Goal: Check status: Check status

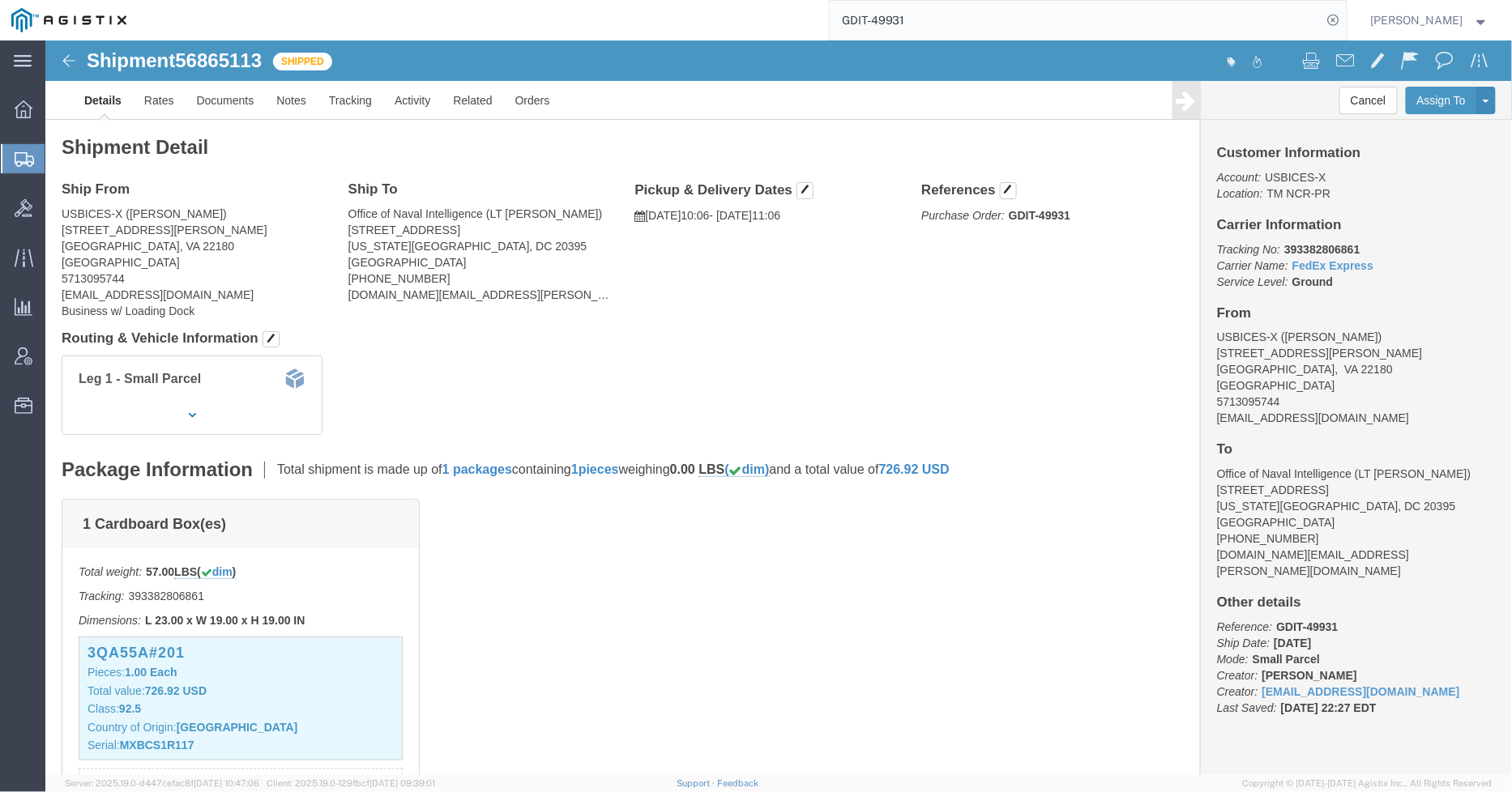
click at [984, 8] on input "GDIT-49931" at bounding box center [1076, 20] width 493 height 39
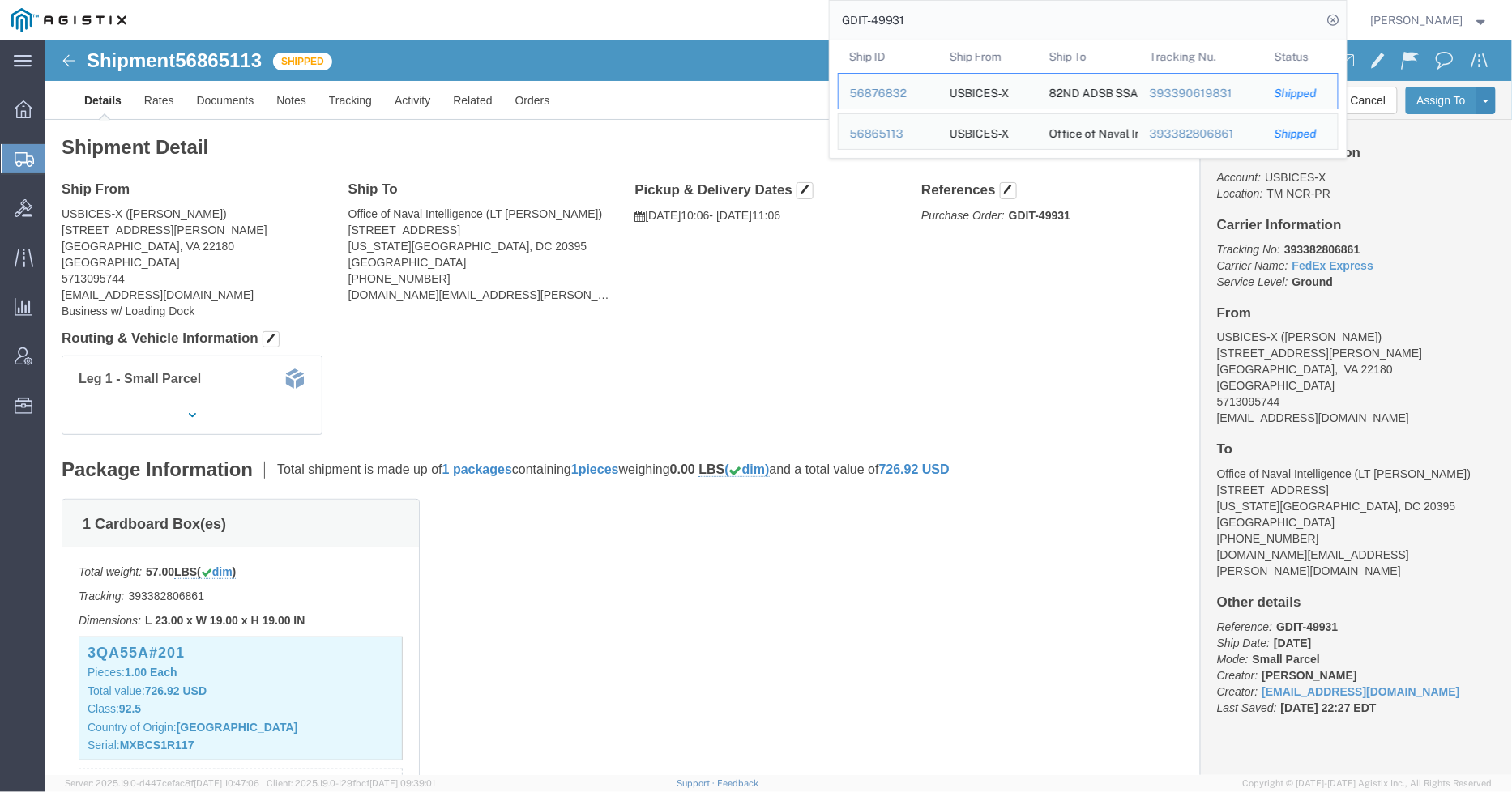
click at [984, 8] on input "GDIT-49931" at bounding box center [1076, 20] width 493 height 39
paste input "56864679"
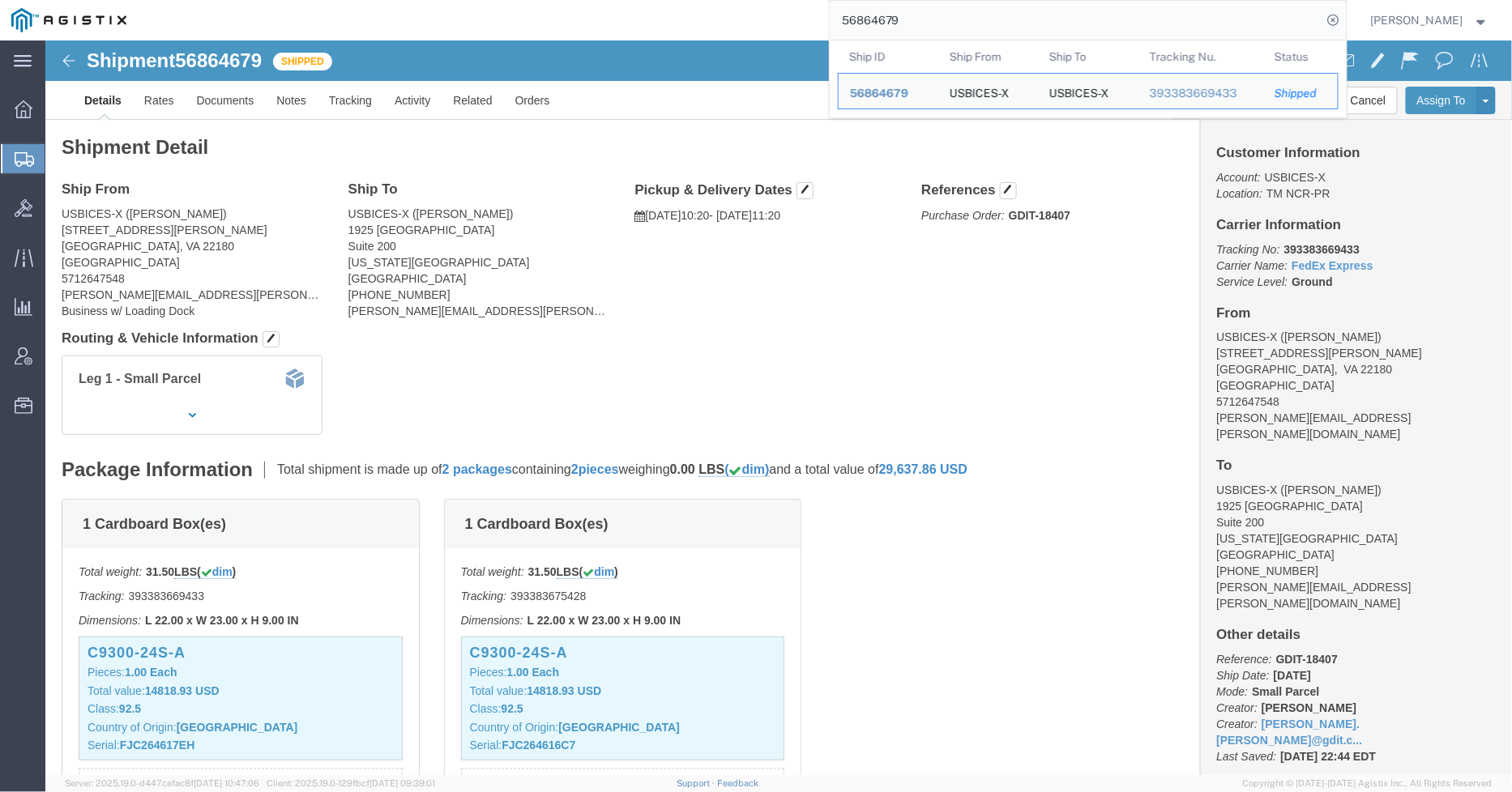
click h4 "Routing & Vehicle Information"
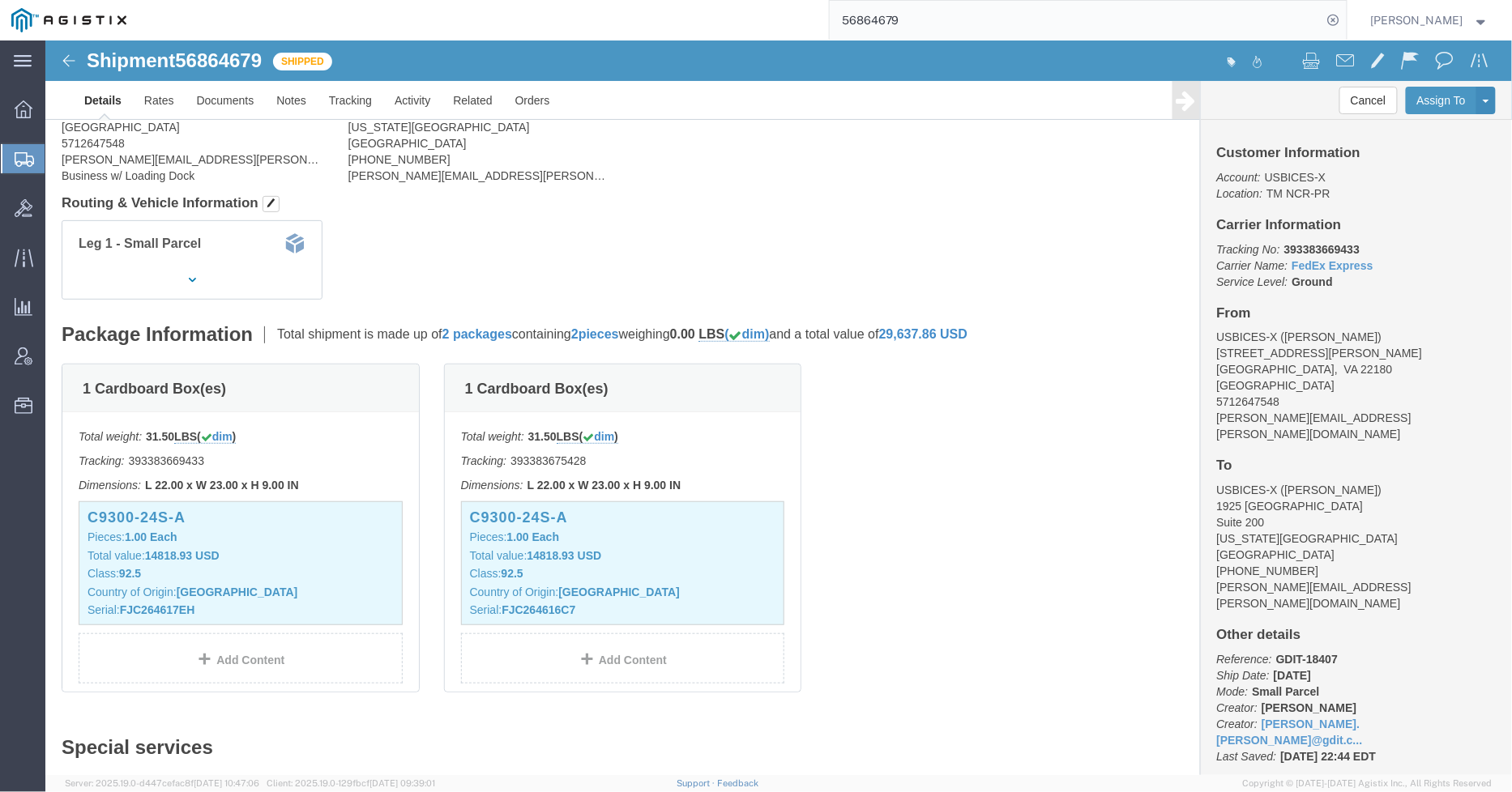
scroll to position [180, 0]
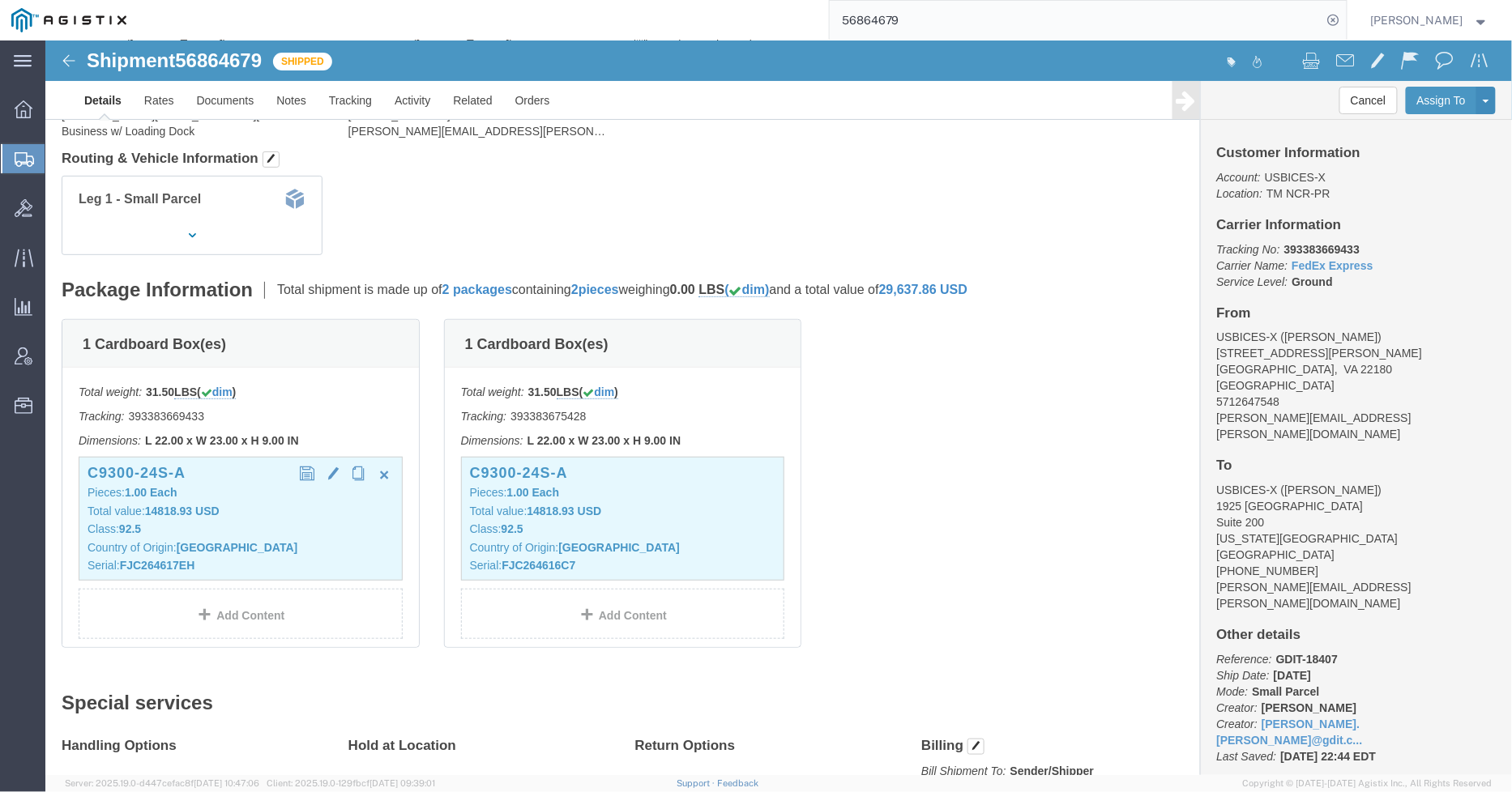
click div "C9300-24S-A Pieces: 1.00 Each Total value: 14818.93 USD Class: 92.5 Country of …"
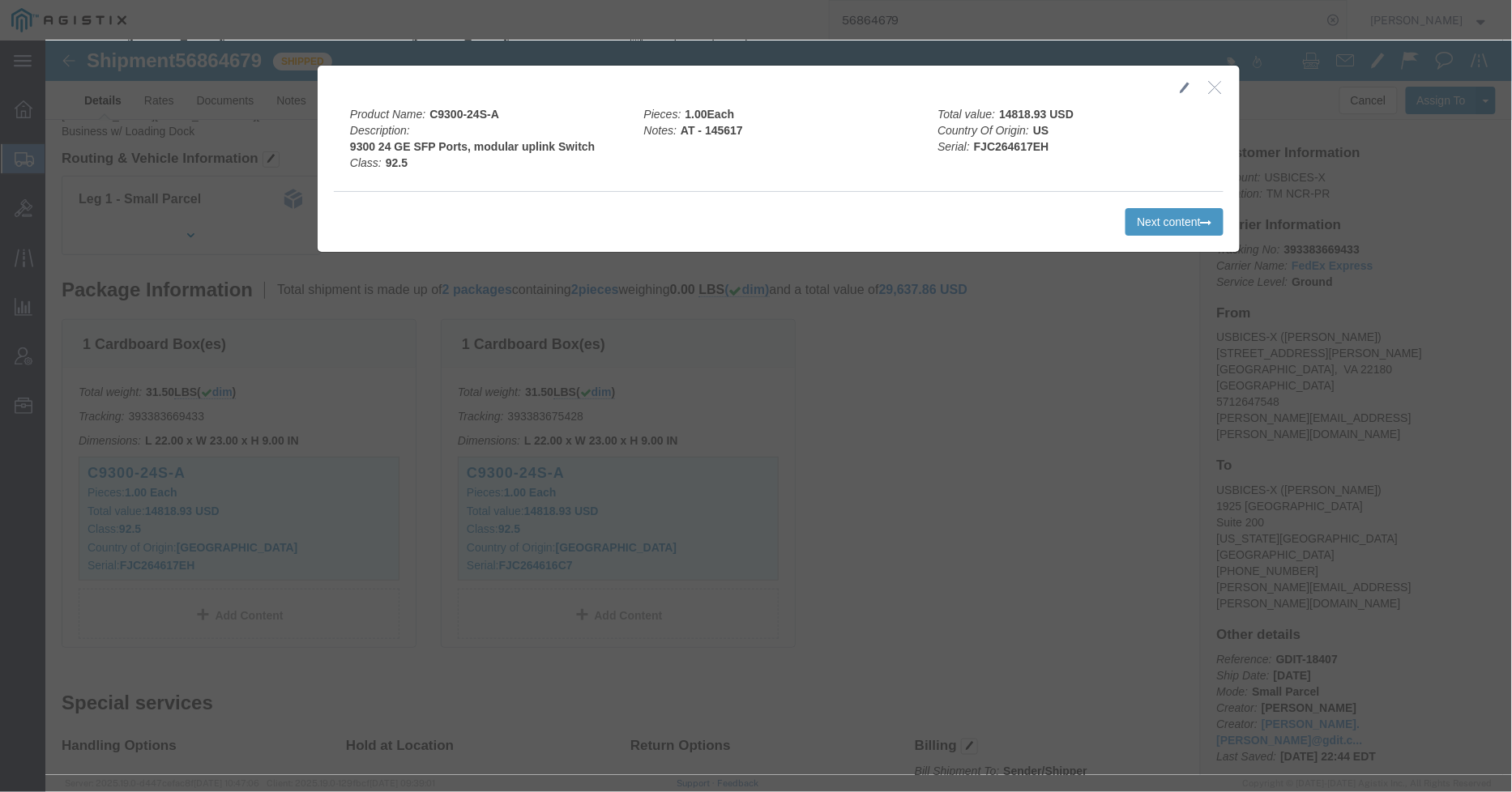
click div "Previous content Next content"
click button "Next content"
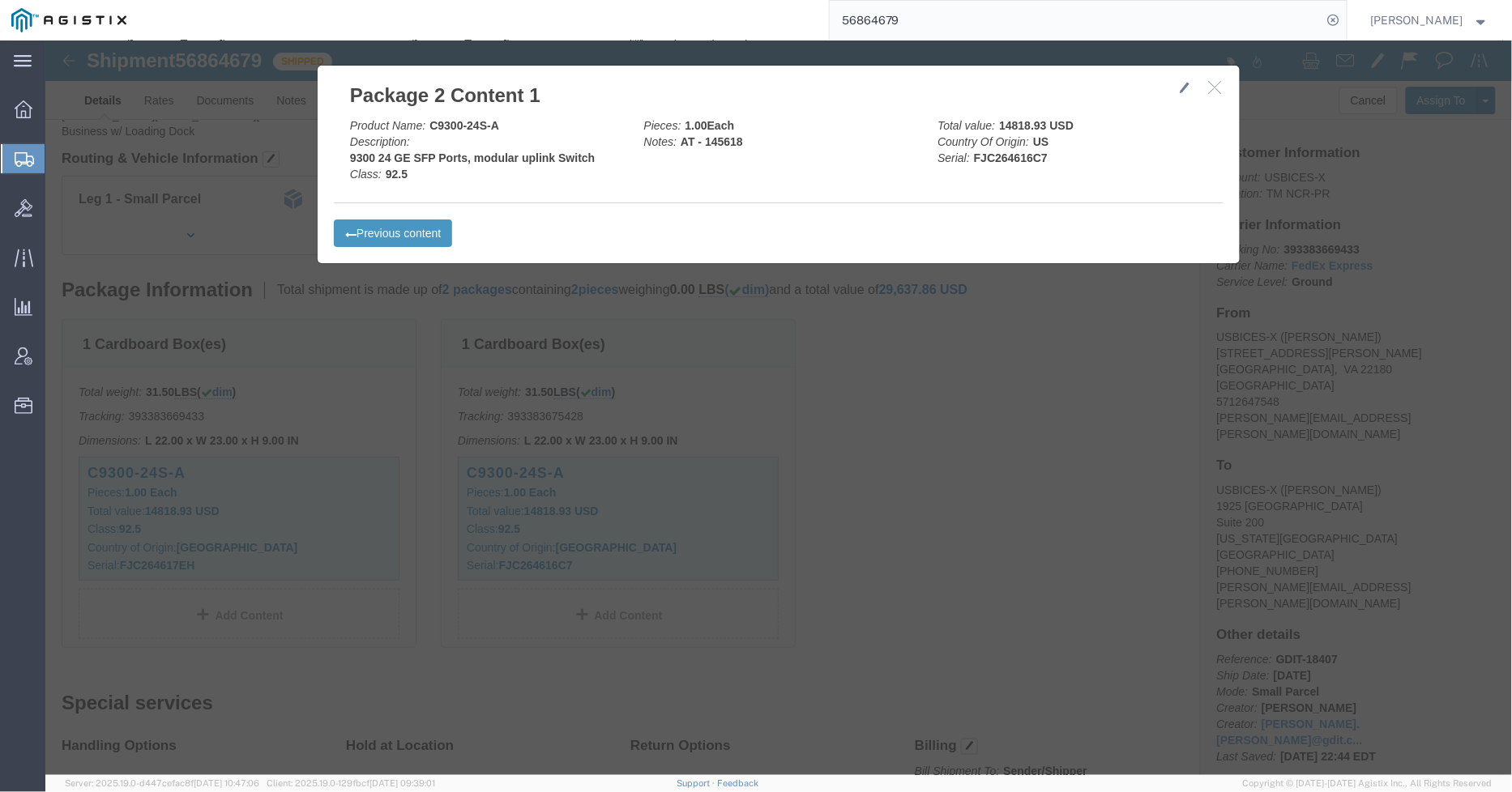
click div
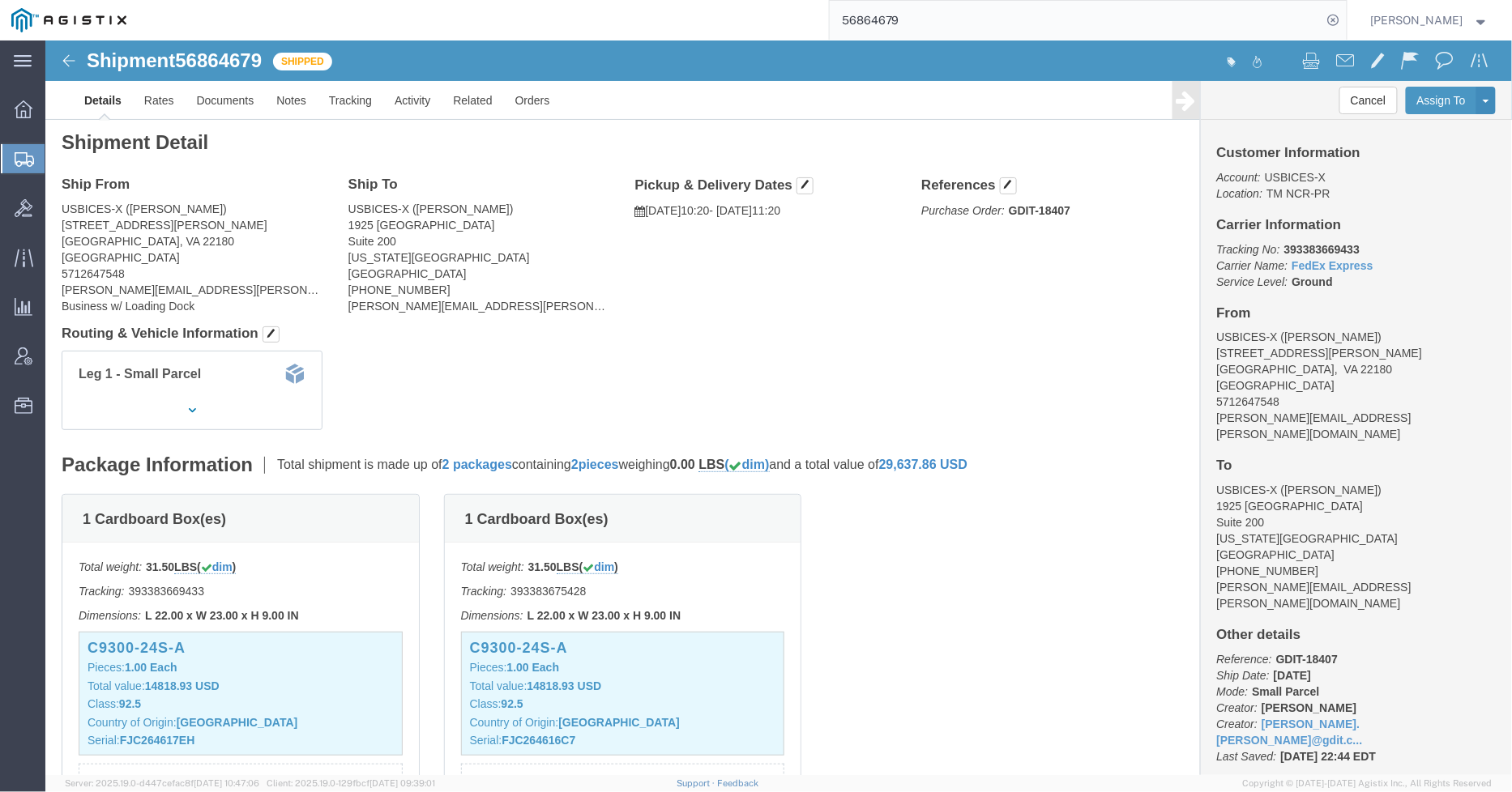
scroll to position [0, 0]
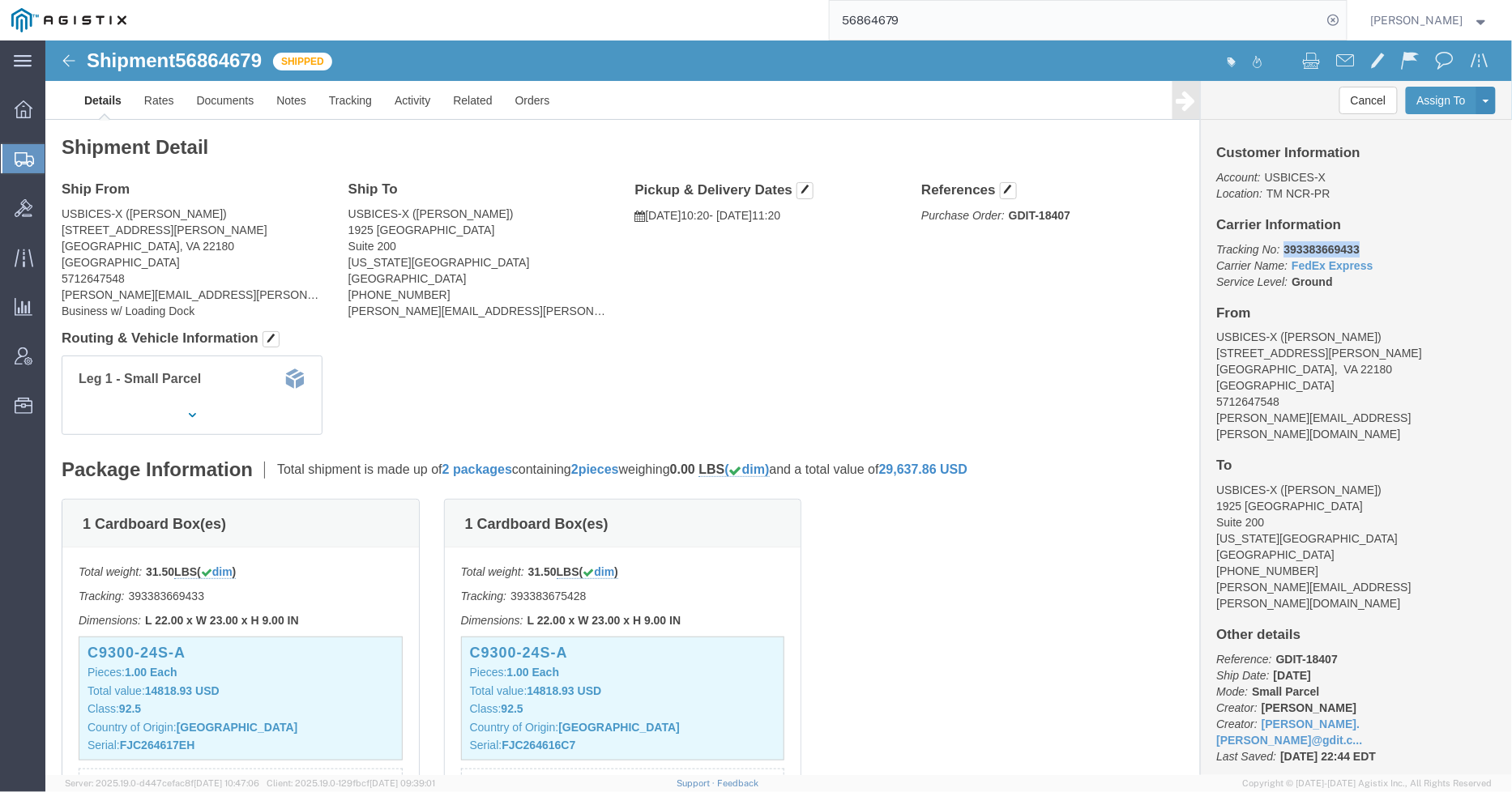
drag, startPoint x: 1312, startPoint y: 201, endPoint x: 1230, endPoint y: 205, distance: 82.1
click p "Tracking No: 393383669433 Carrier Name: FedEx Express FedEx Express Service Lev…"
copy b "393383669433"
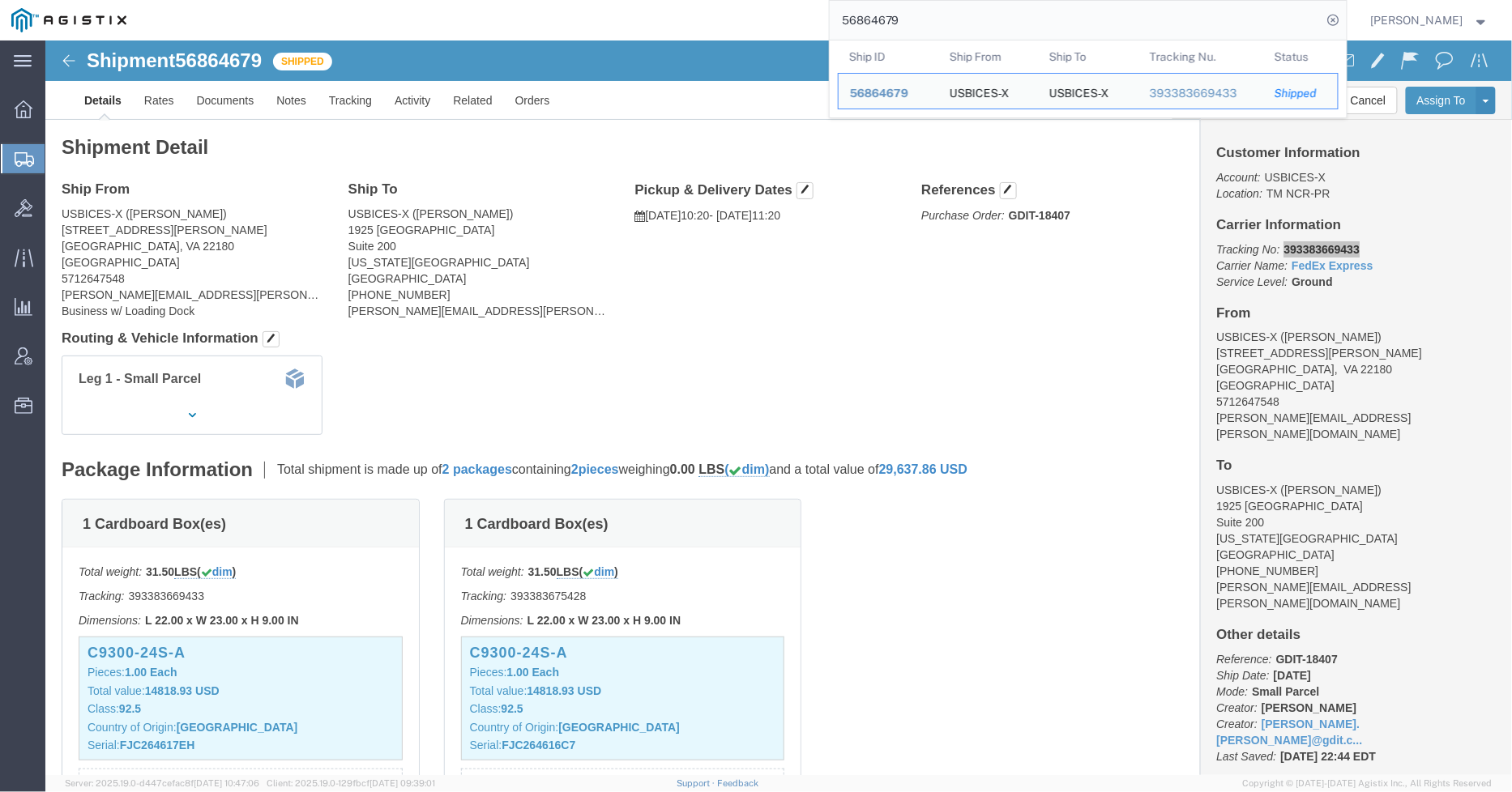
drag, startPoint x: 854, startPoint y: 27, endPoint x: 819, endPoint y: 27, distance: 35.0
click at [819, 27] on div "56864679 Ship ID Ship From Ship To Tracking Nu. Status Ship ID 56864679 Ship Fr…" at bounding box center [742, 20] width 1209 height 41
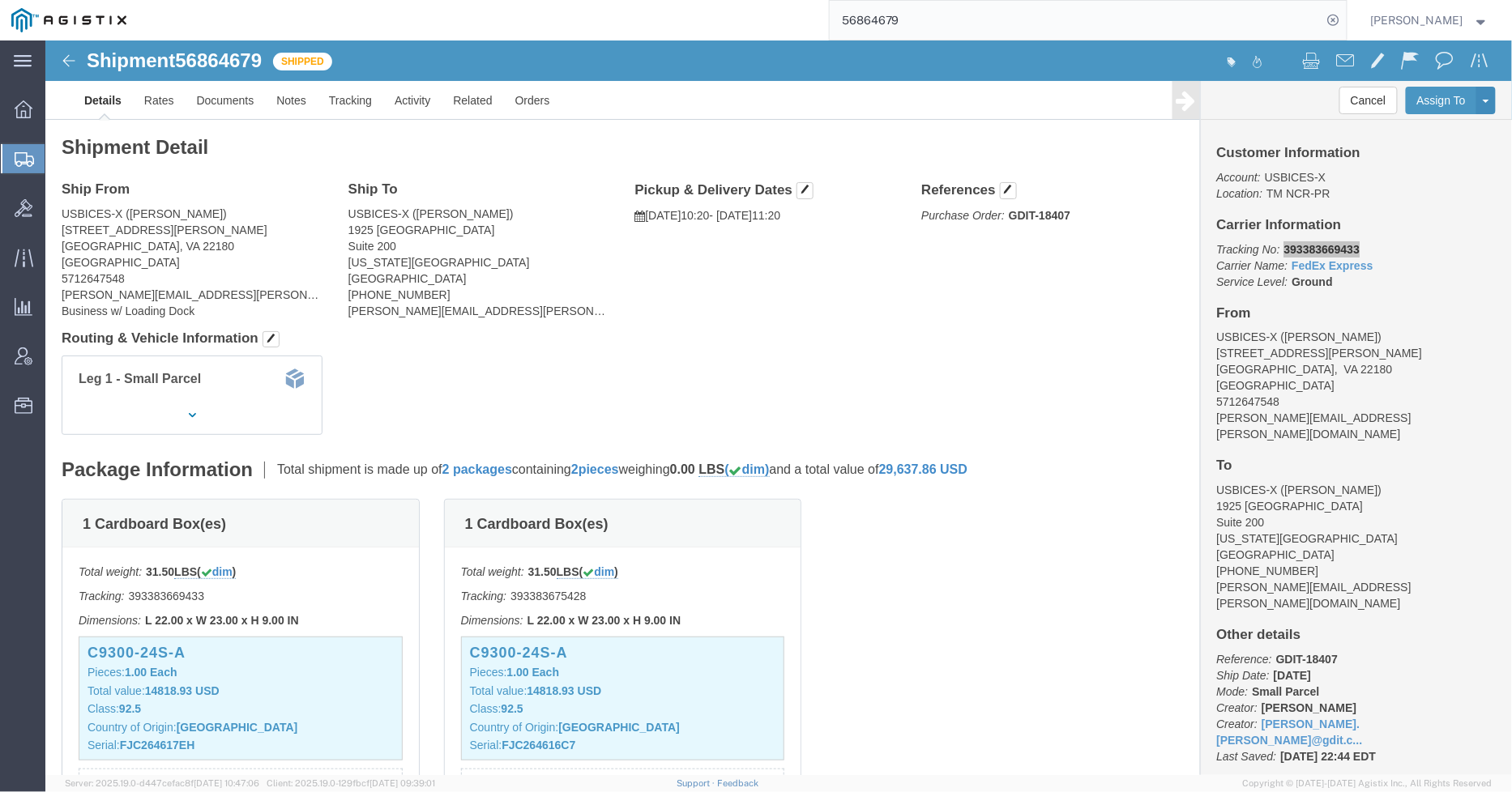
paste input "2702"
type input "56862702"
click at [1339, 17] on icon at bounding box center [1333, 20] width 23 height 23
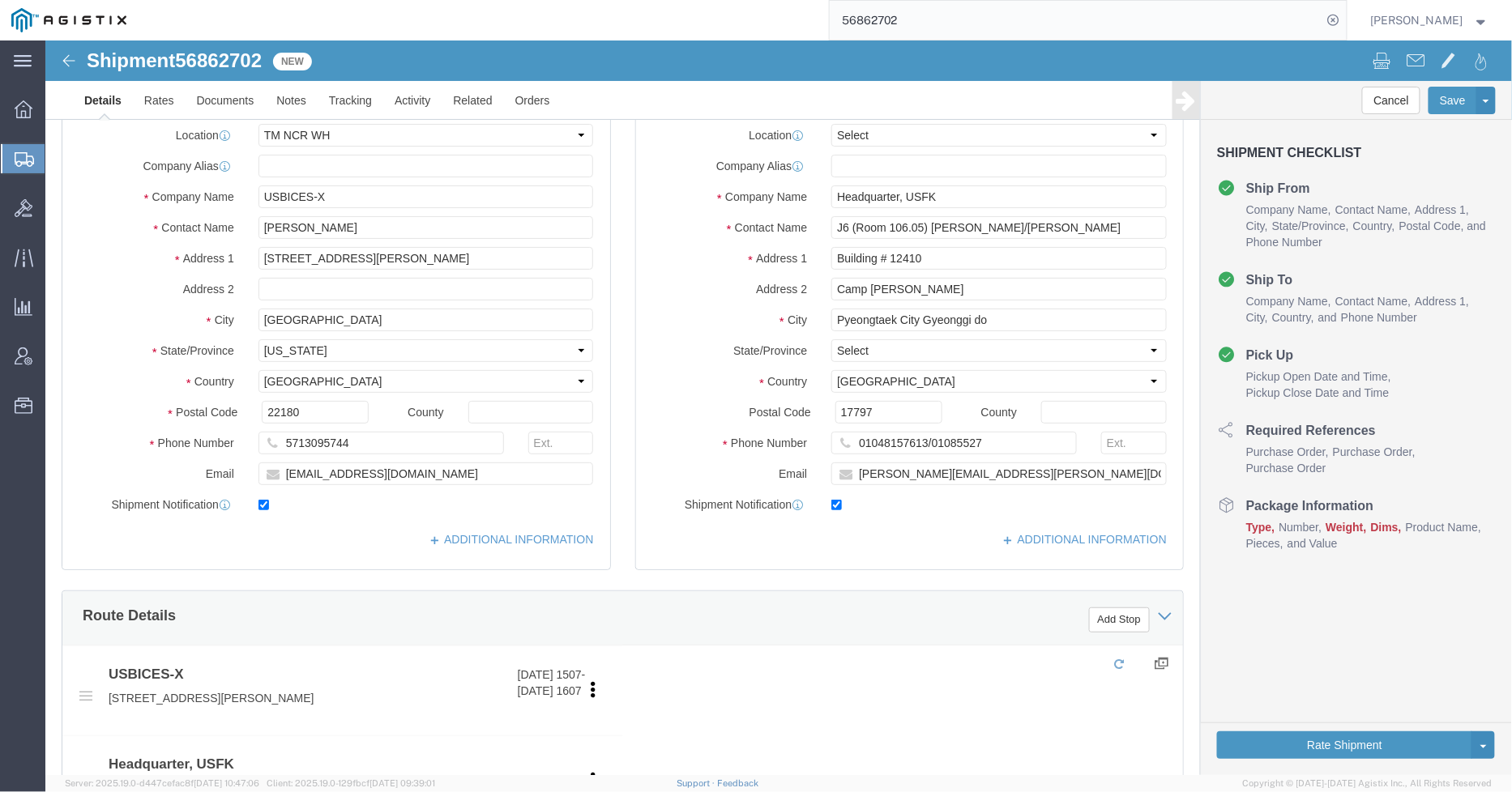
select select "69651"
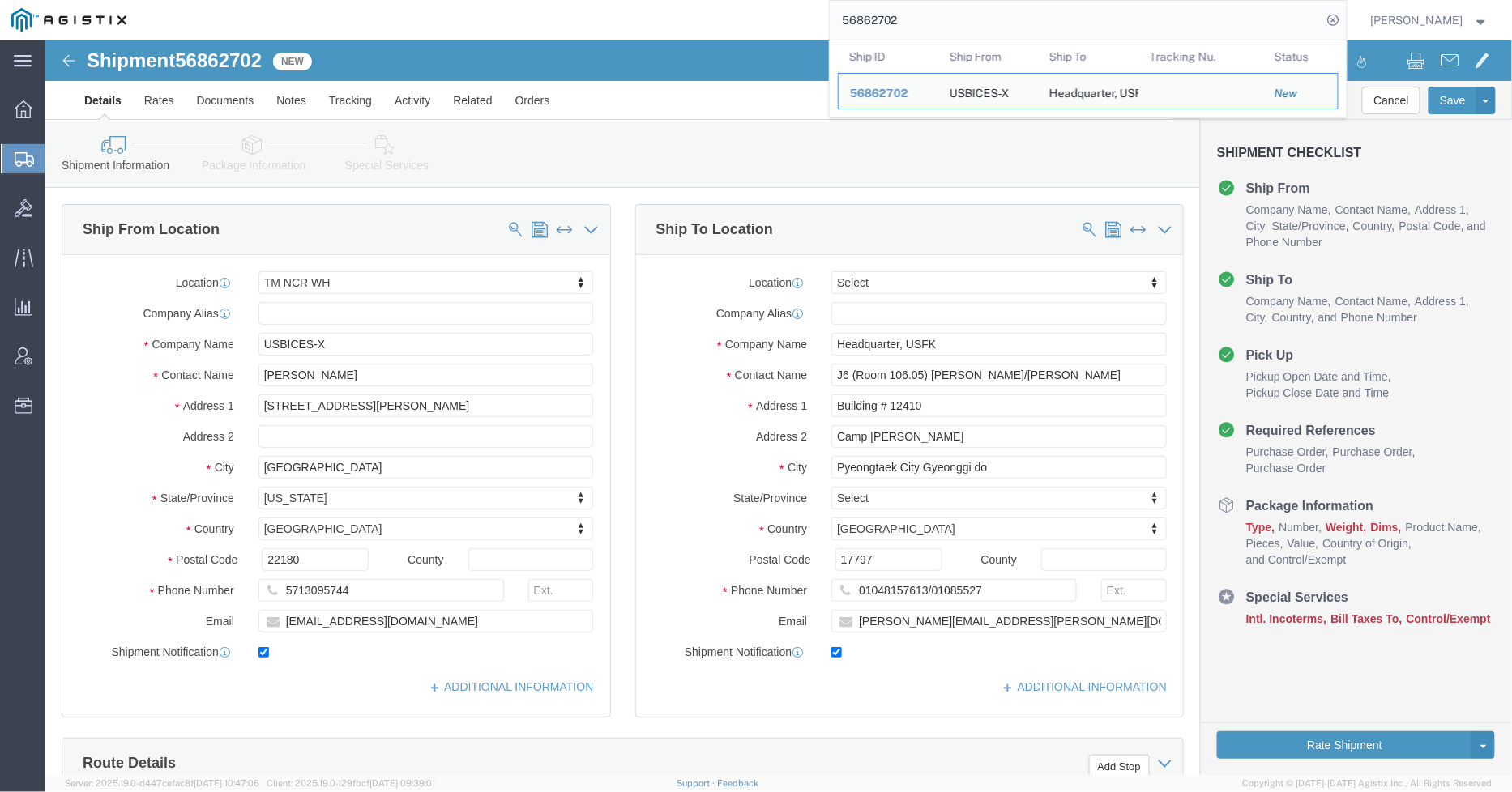
click div "Ship From Location Location TM NCR WH Select My Profile Location Master Locatio…"
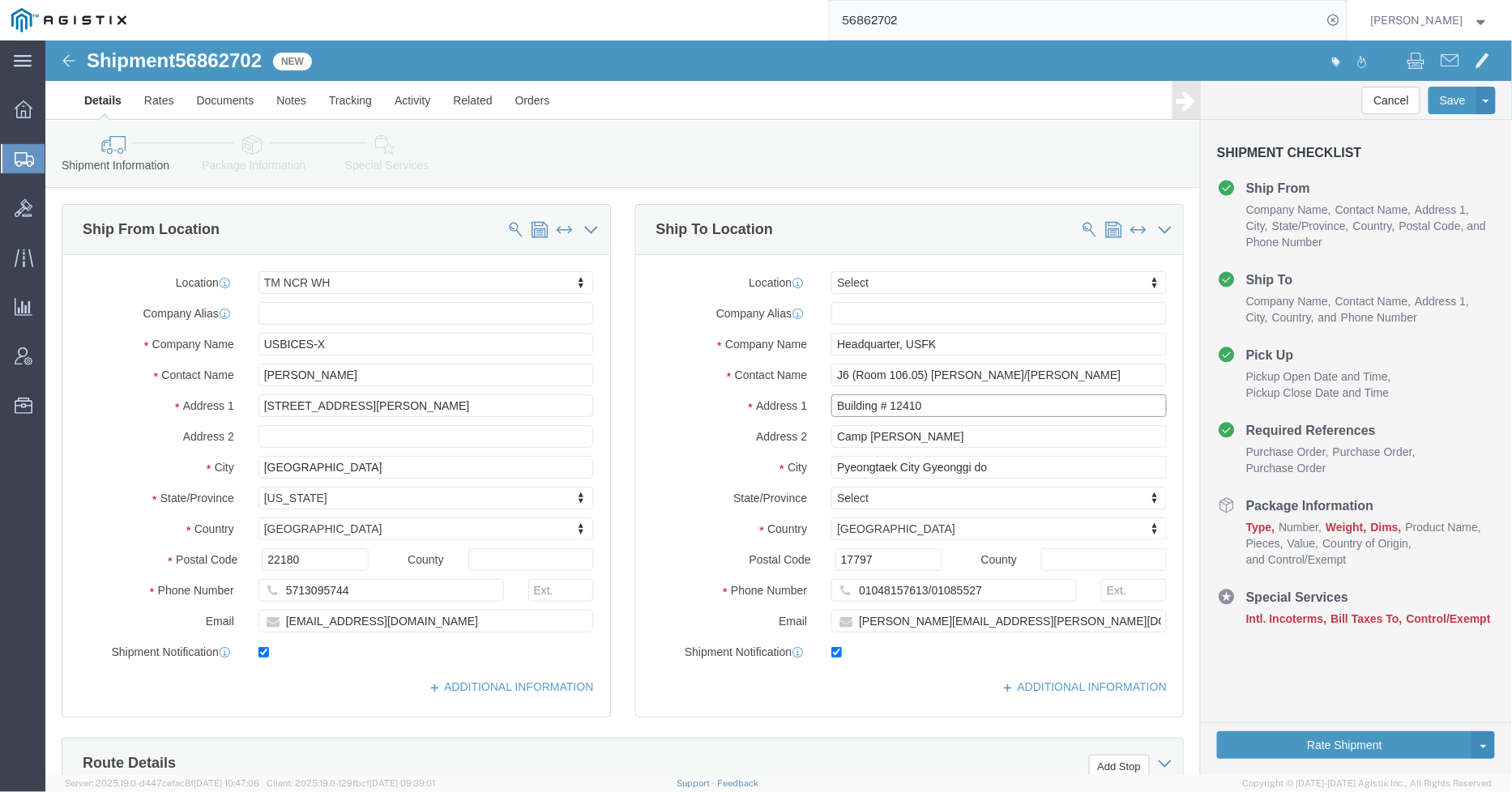
drag, startPoint x: 771, startPoint y: 374, endPoint x: 730, endPoint y: 371, distance: 41.1
click div "Address 1 Building # 12410"
drag, startPoint x: 899, startPoint y: 395, endPoint x: 766, endPoint y: 393, distance: 133.0
click div "Address 2 Camp Humphreys"
drag, startPoint x: 941, startPoint y: 367, endPoint x: 719, endPoint y: 367, distance: 222.0
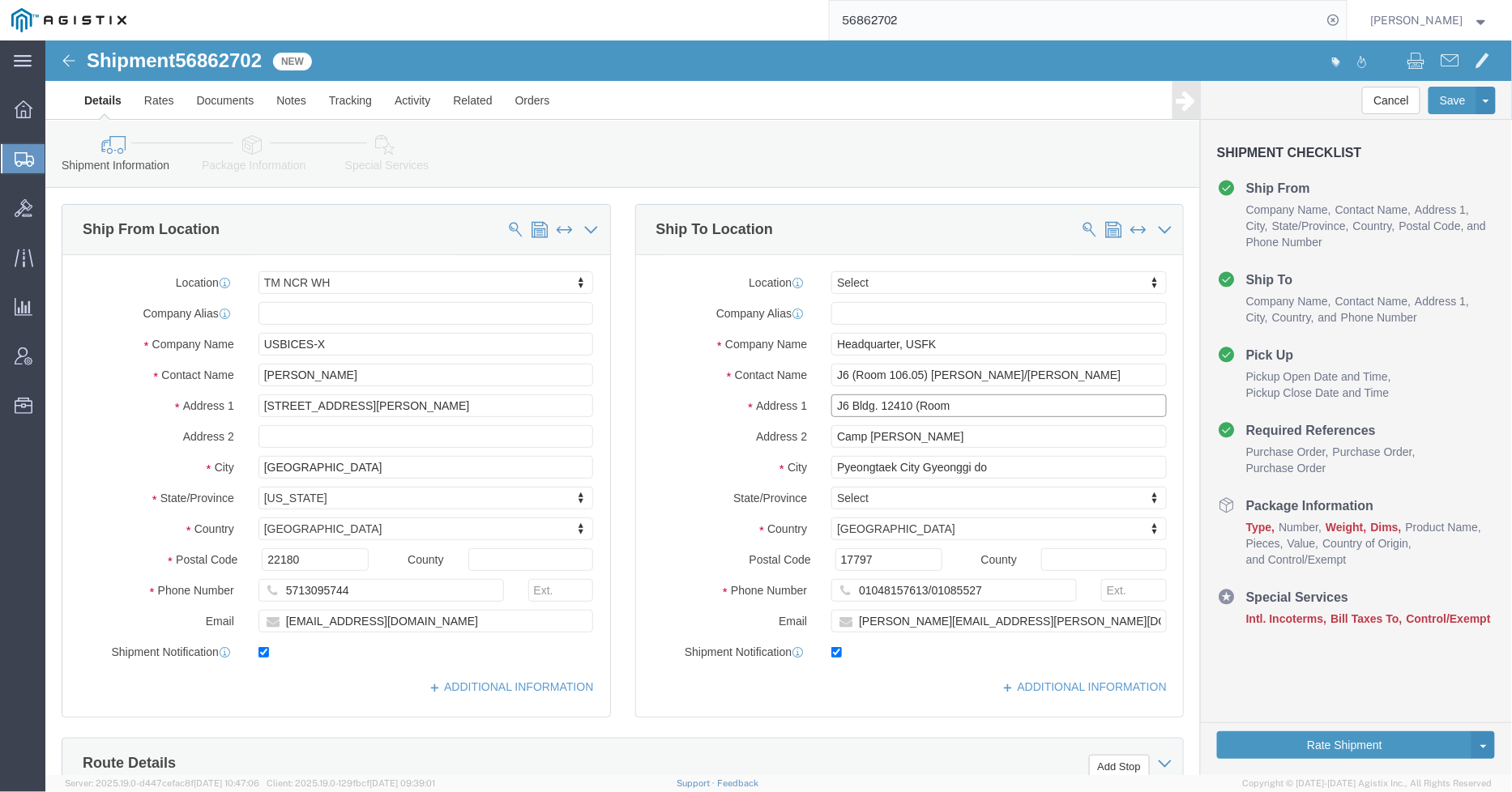
click div "Address 1 J6 Bldg. 12410 (Room"
paste input "Camp [PERSON_NAME]"
type input "Camp [PERSON_NAME]"
click input "Camp [PERSON_NAME]"
drag, startPoint x: 913, startPoint y: 402, endPoint x: 725, endPoint y: 396, distance: 188.1
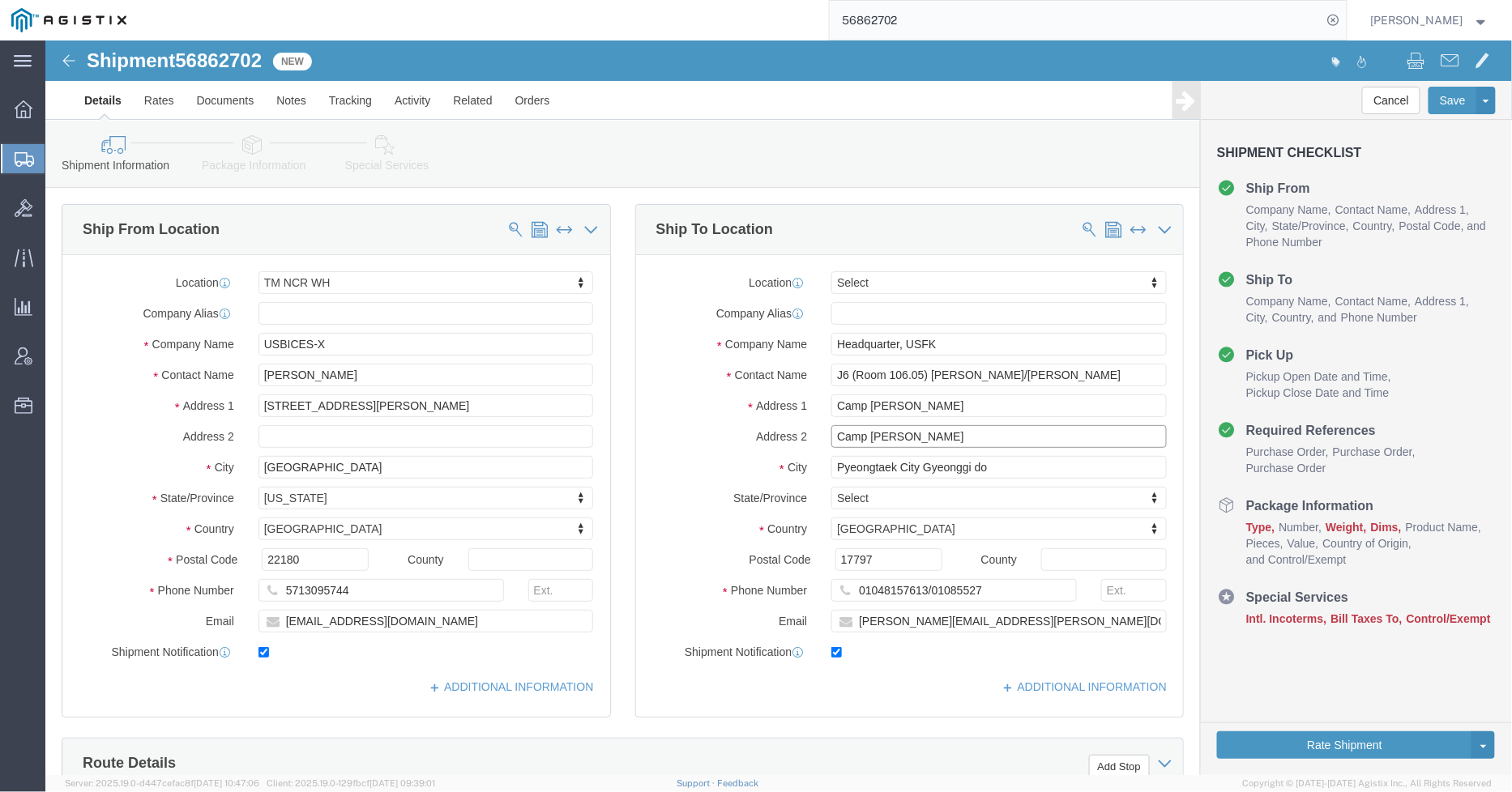
click div "Address 2 Camp Humphreys"
type input "J6 Bldg. 12410 (Room 106.05)"
click input "J6 (Room 106.05) CHRISTOPHER CRUM/Kiereece Simpson"
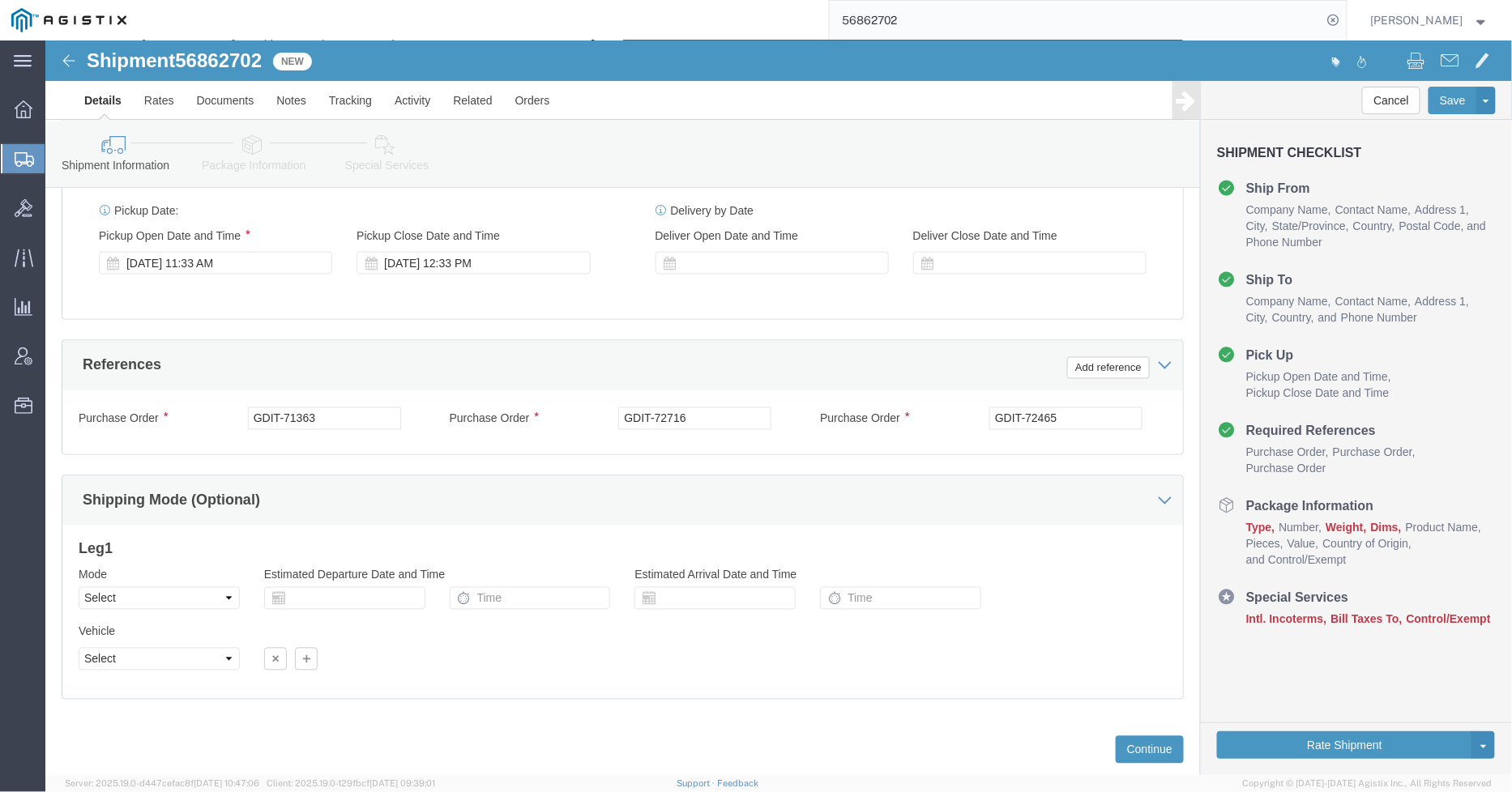
scroll to position [934, 0]
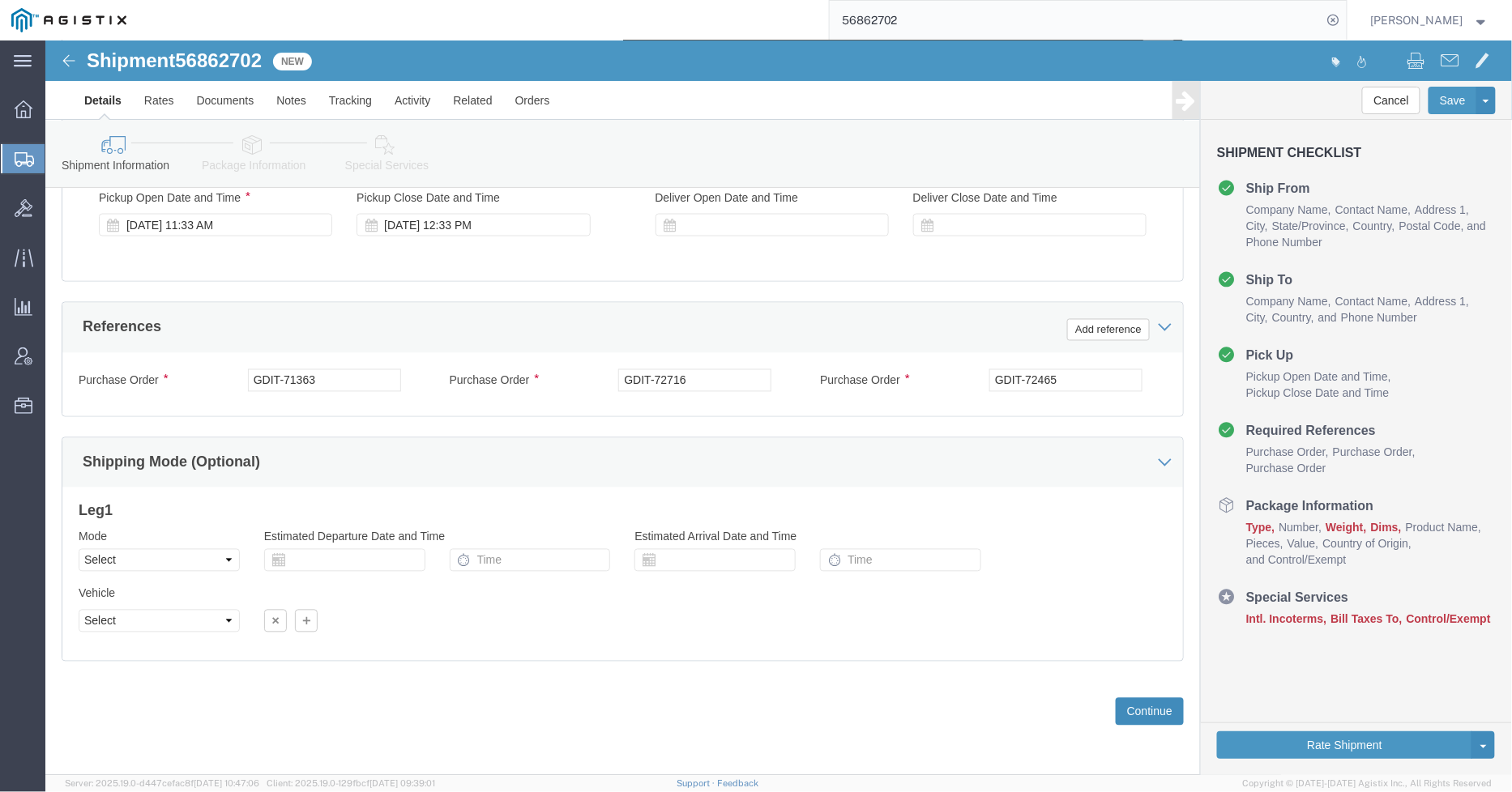
type input "[PERSON_NAME]/[PERSON_NAME]"
click button "Continue"
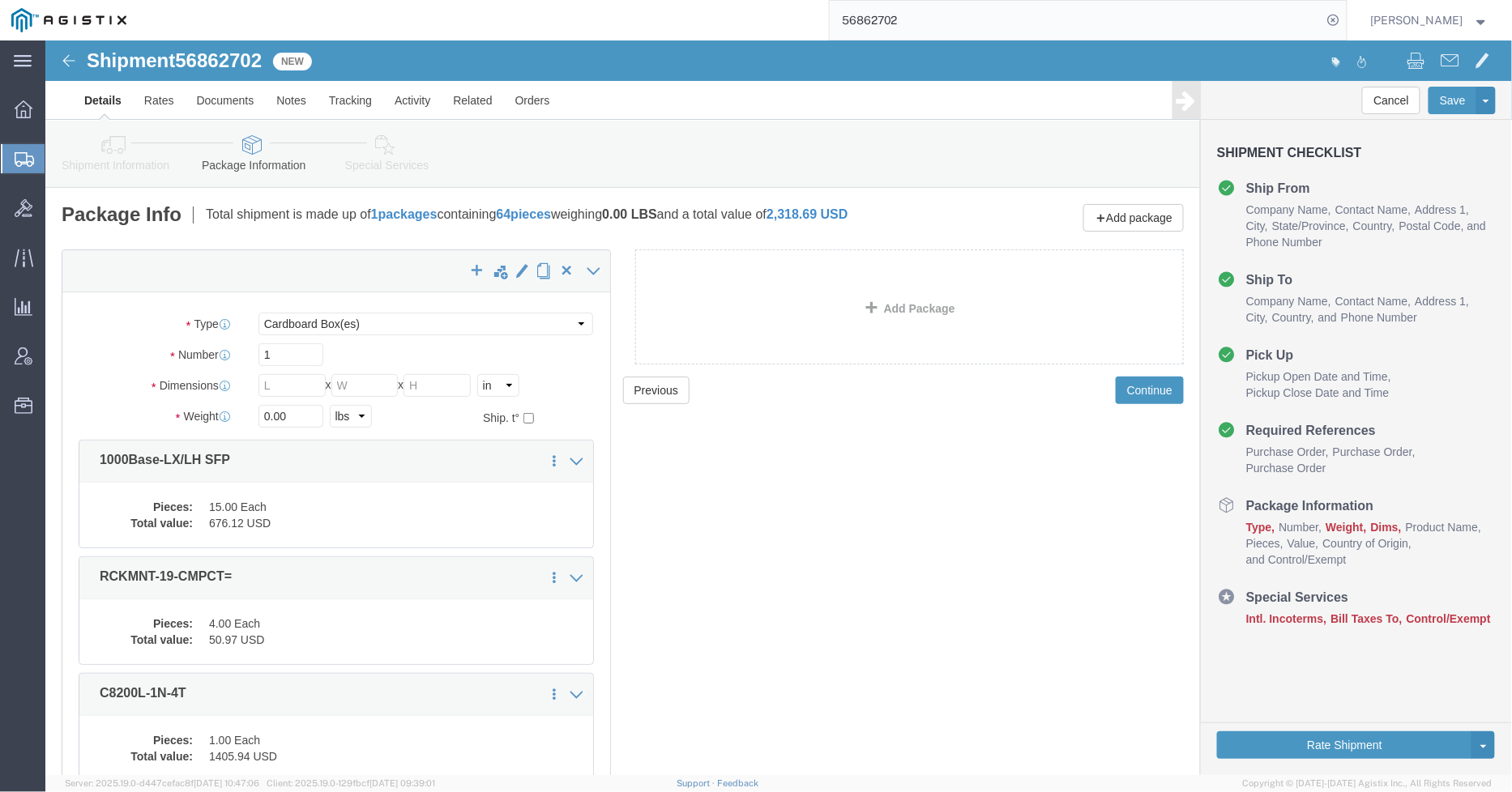
click at [1025, 25] on input "56862702" at bounding box center [1076, 20] width 493 height 39
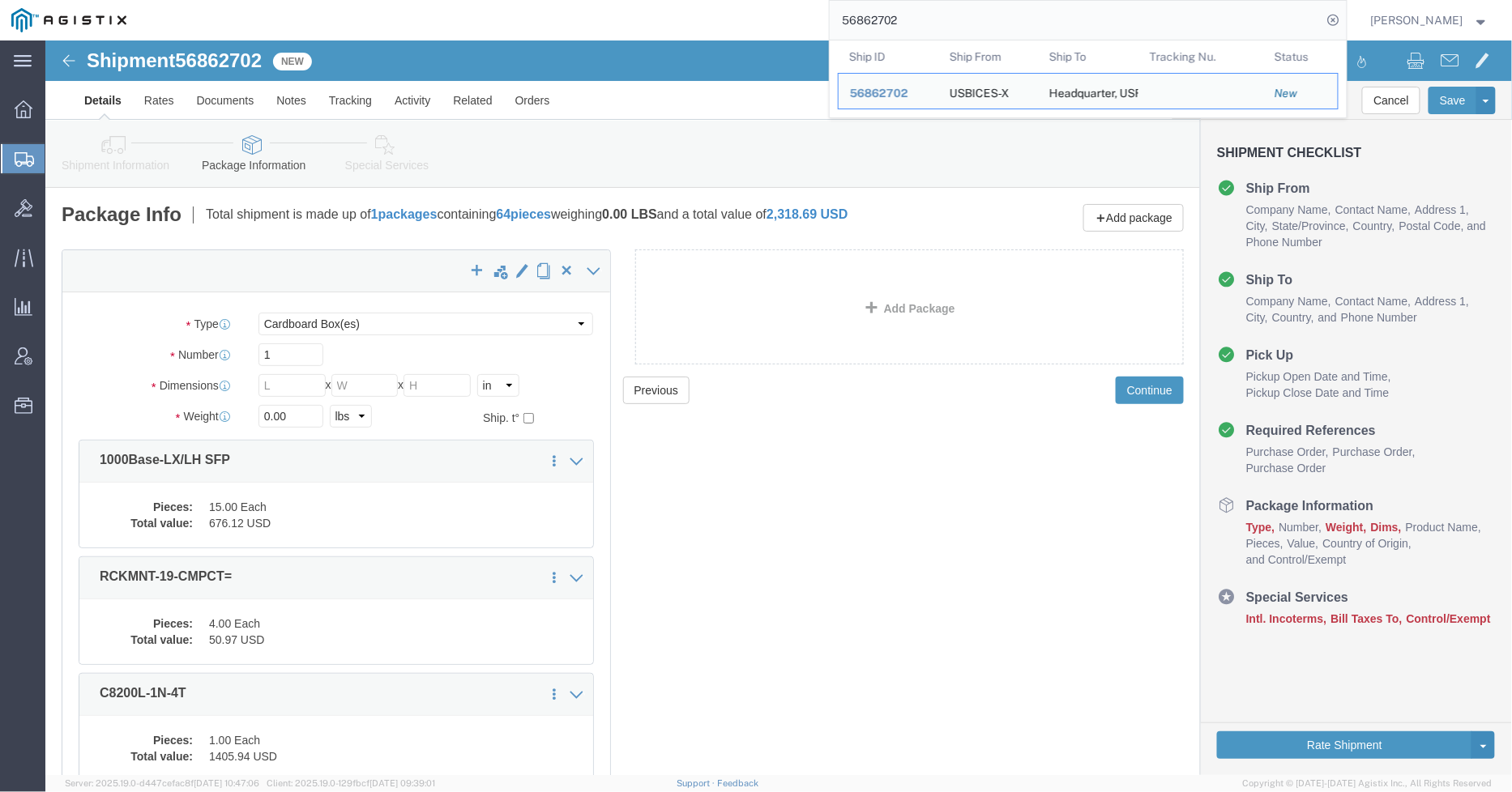
click at [1025, 25] on input "56862702" at bounding box center [1076, 20] width 493 height 39
paste input "5113"
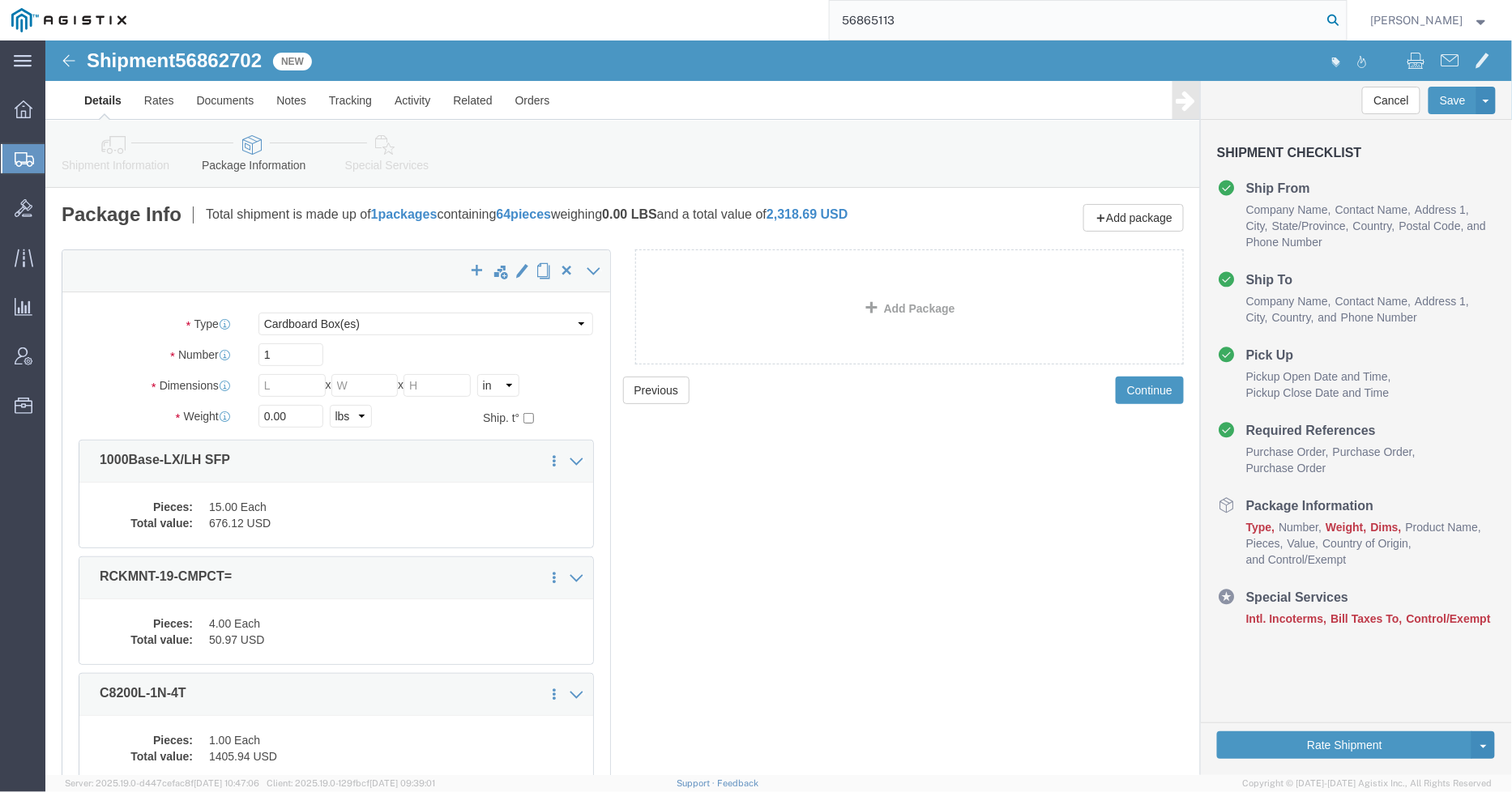
click at [1345, 15] on icon at bounding box center [1333, 20] width 23 height 23
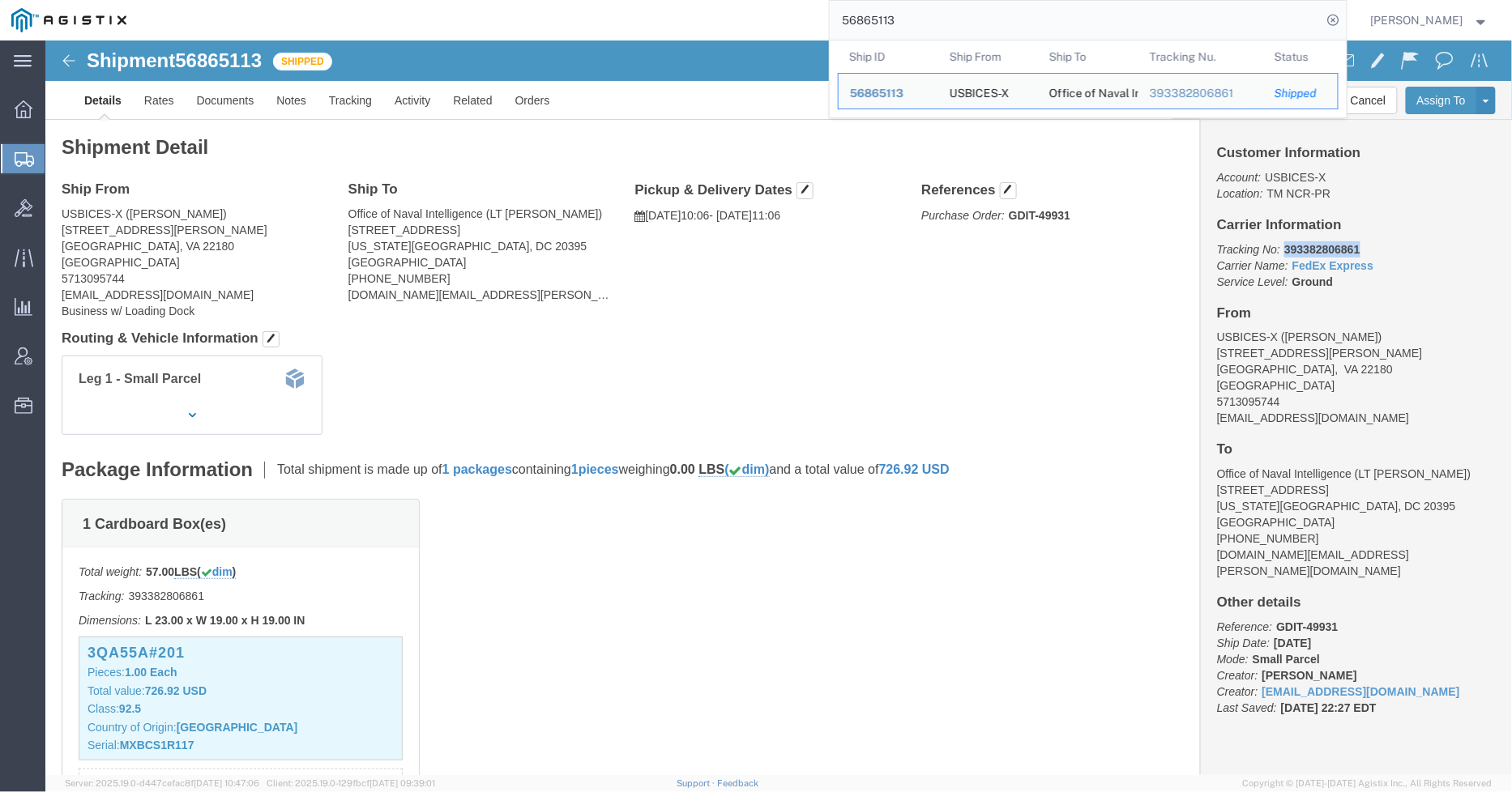
drag, startPoint x: 1303, startPoint y: 203, endPoint x: 1232, endPoint y: 207, distance: 71.1
click b "393382806861"
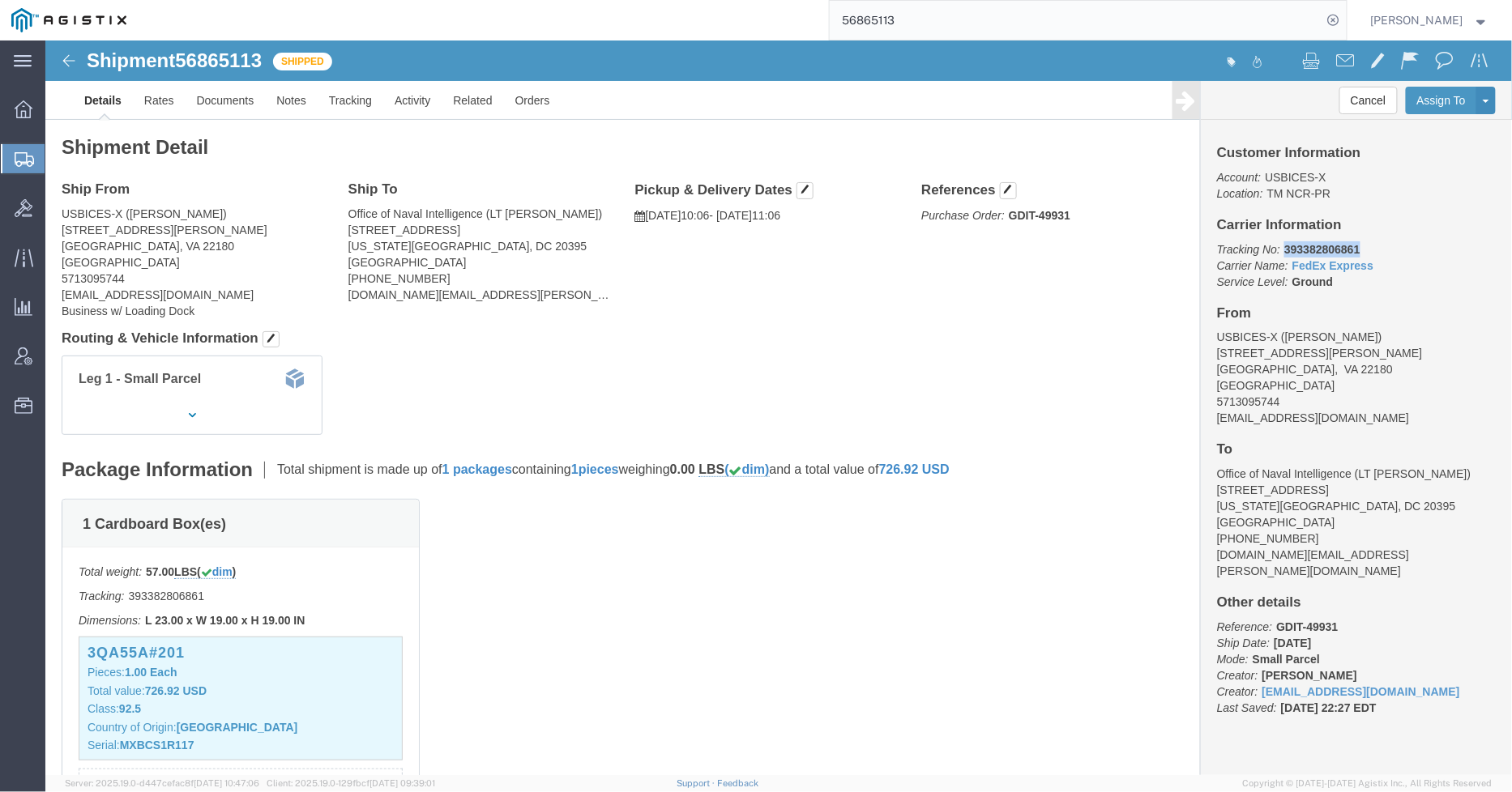
copy b "393382806861"
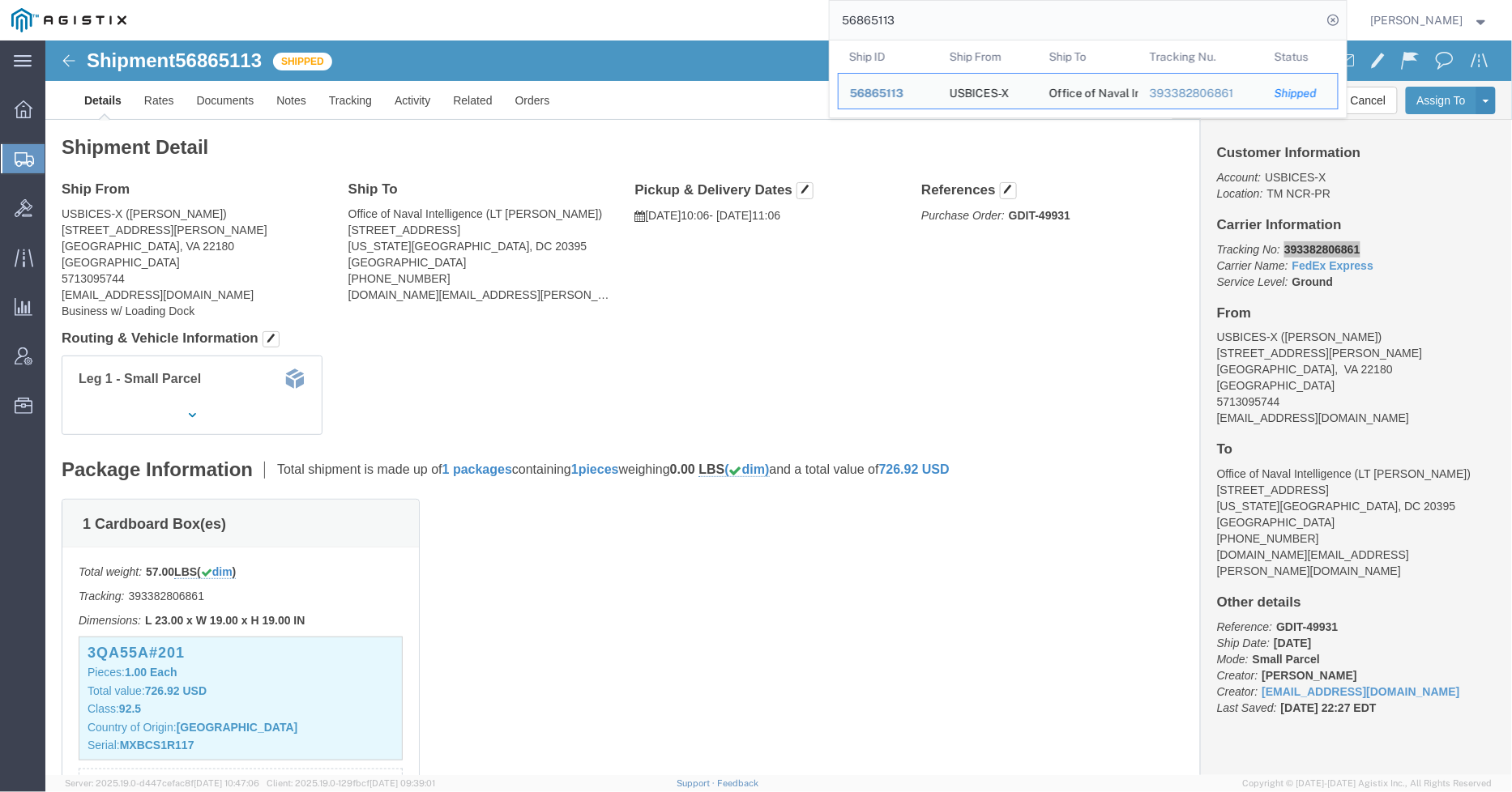
click at [820, 23] on div "56865113 Ship ID Ship From Ship To Tracking Nu. Status Ship ID 56865113 Ship Fr…" at bounding box center [742, 20] width 1209 height 41
paste input "59"
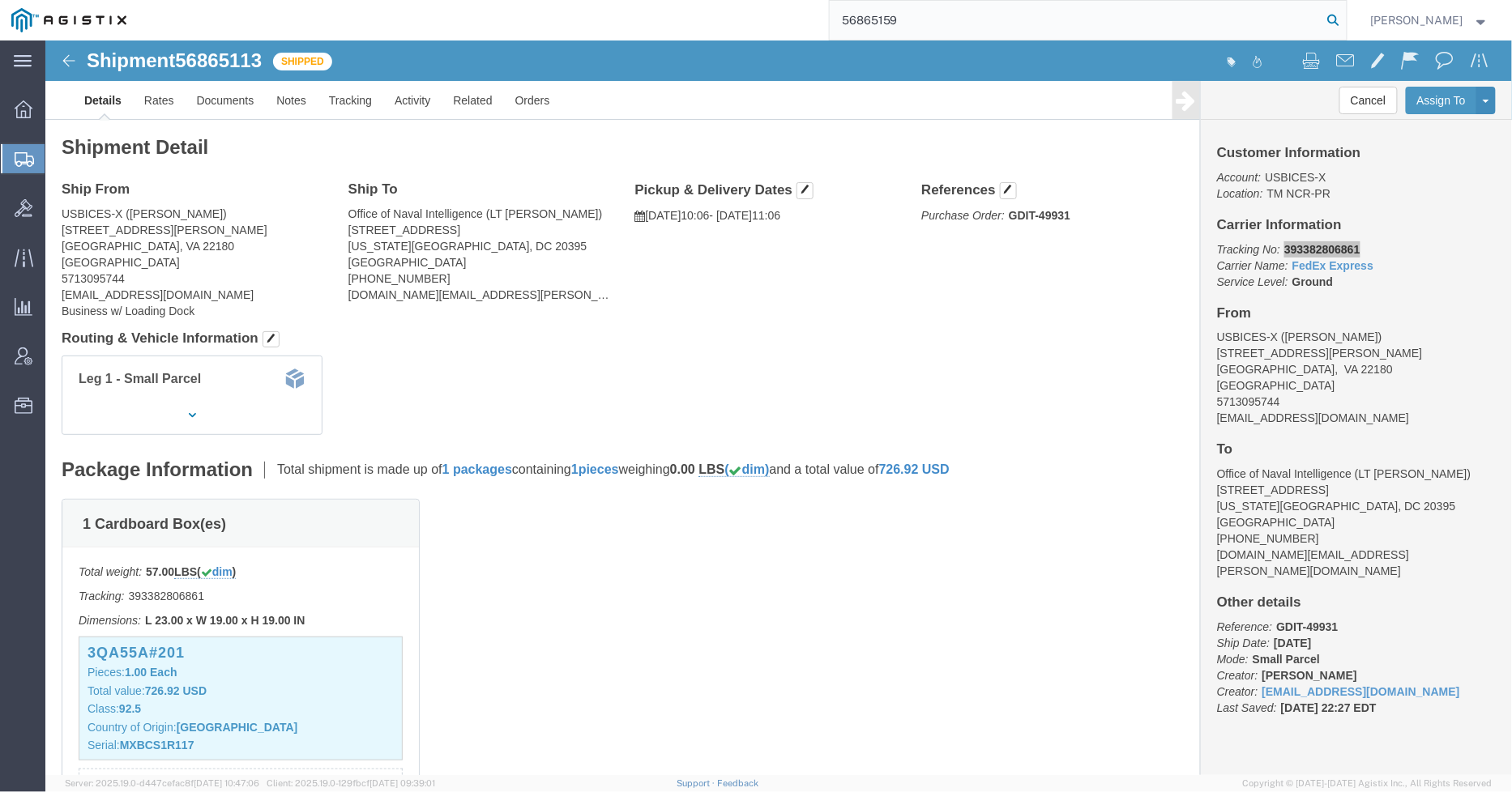
click at [1345, 27] on icon at bounding box center [1333, 20] width 23 height 23
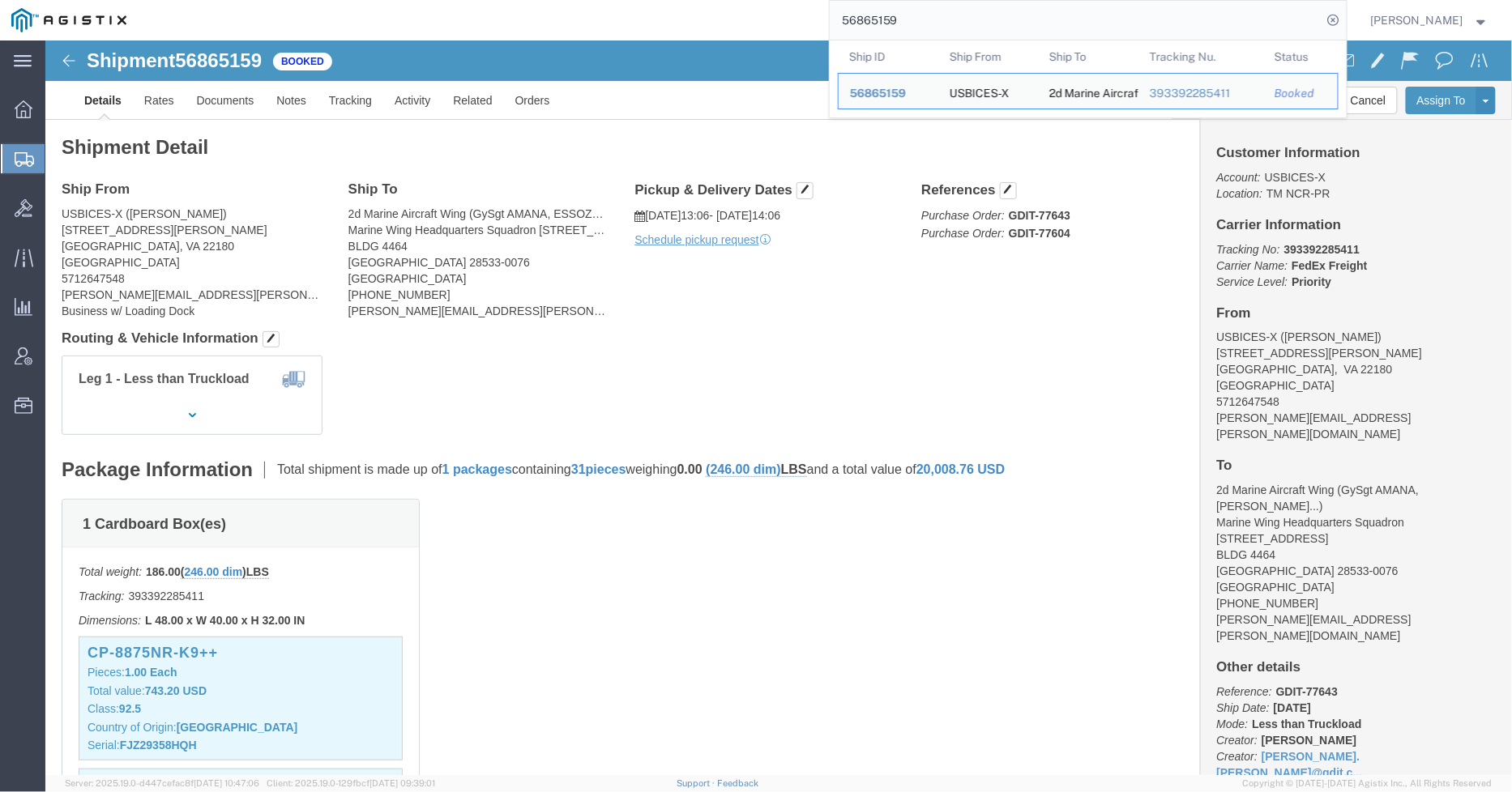
drag, startPoint x: 1080, startPoint y: 26, endPoint x: 789, endPoint y: 26, distance: 291.0
click at [789, 26] on div "56865159 Ship ID Ship From Ship To Tracking Nu. Status Ship ID 56865159 Ship Fr…" at bounding box center [742, 20] width 1209 height 41
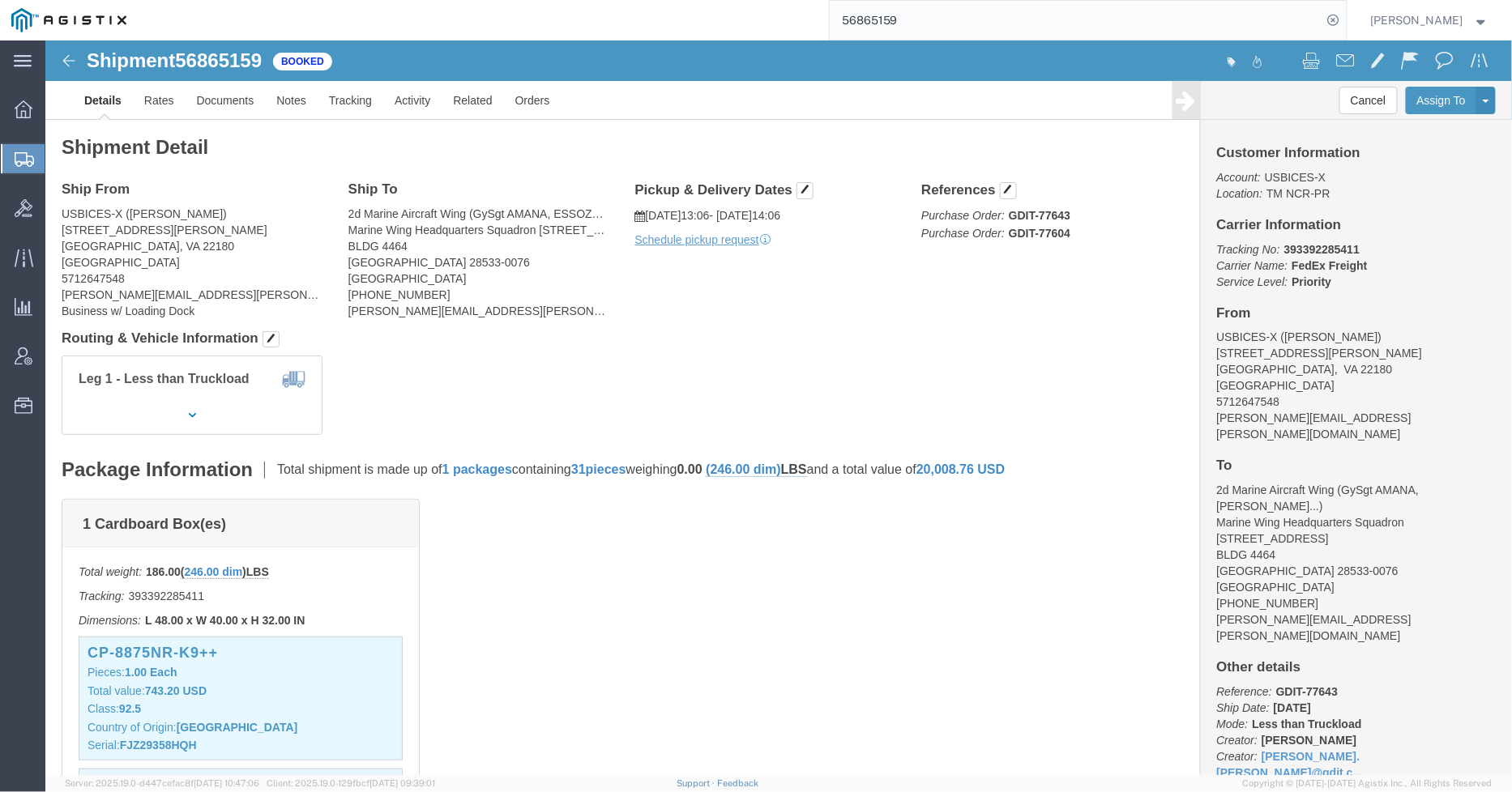
paste input "789531"
type input "56789531"
click at [1340, 21] on icon at bounding box center [1333, 20] width 23 height 23
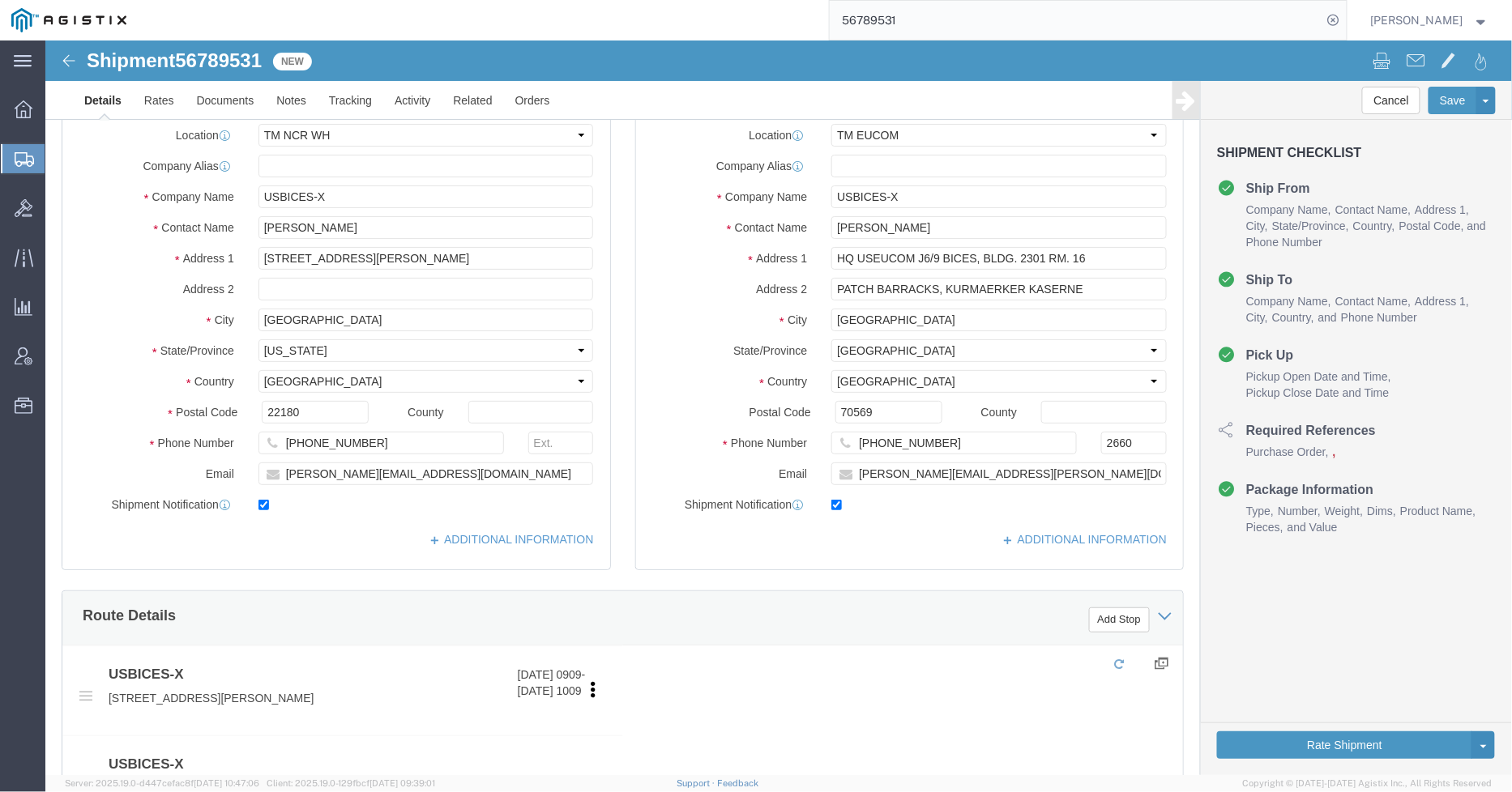
select select "69651"
select select "34238"
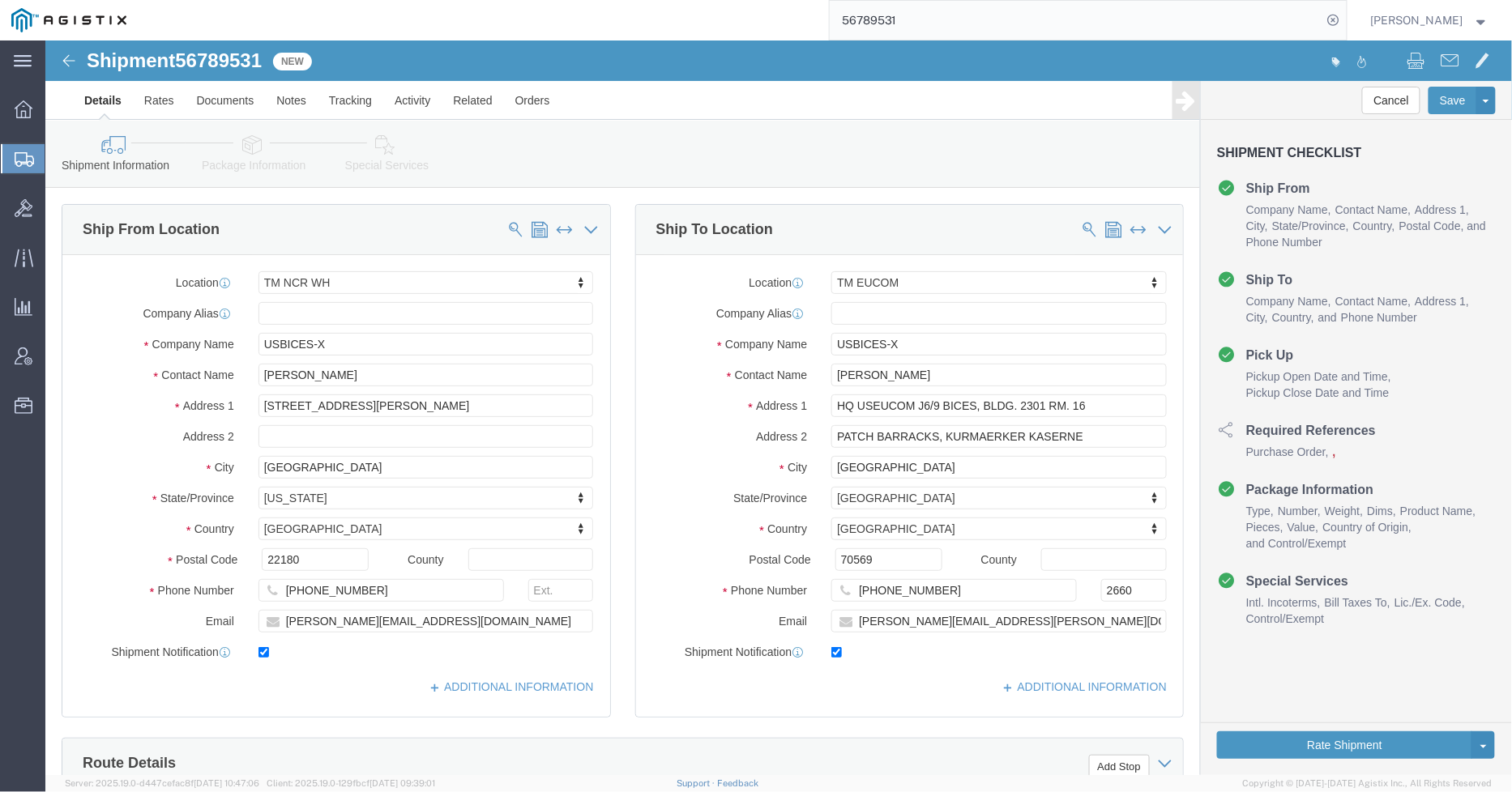
click link "Package Information"
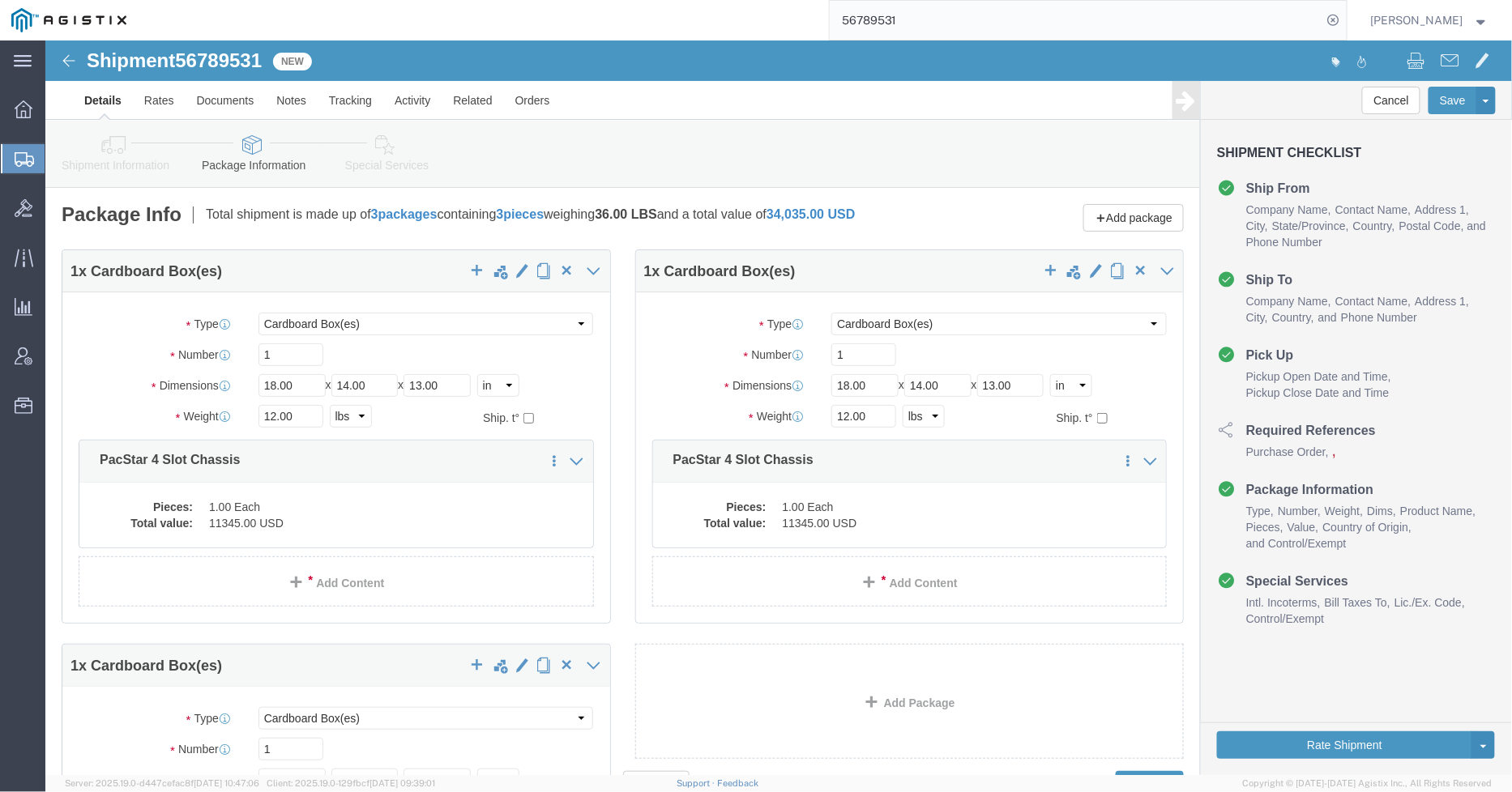
click at [26, 164] on icon at bounding box center [24, 160] width 19 height 15
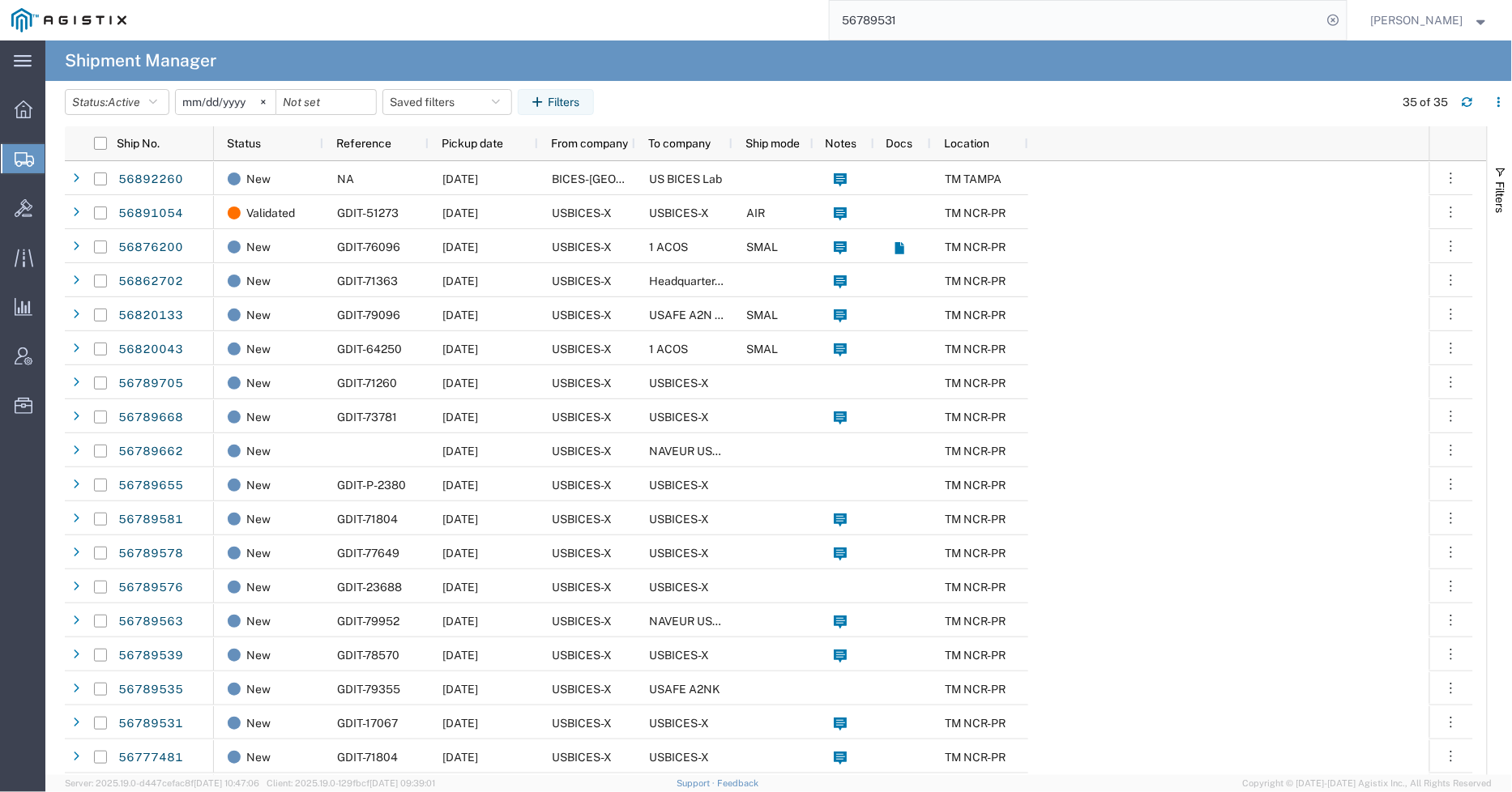
click at [974, 19] on input "56789531" at bounding box center [1076, 20] width 493 height 39
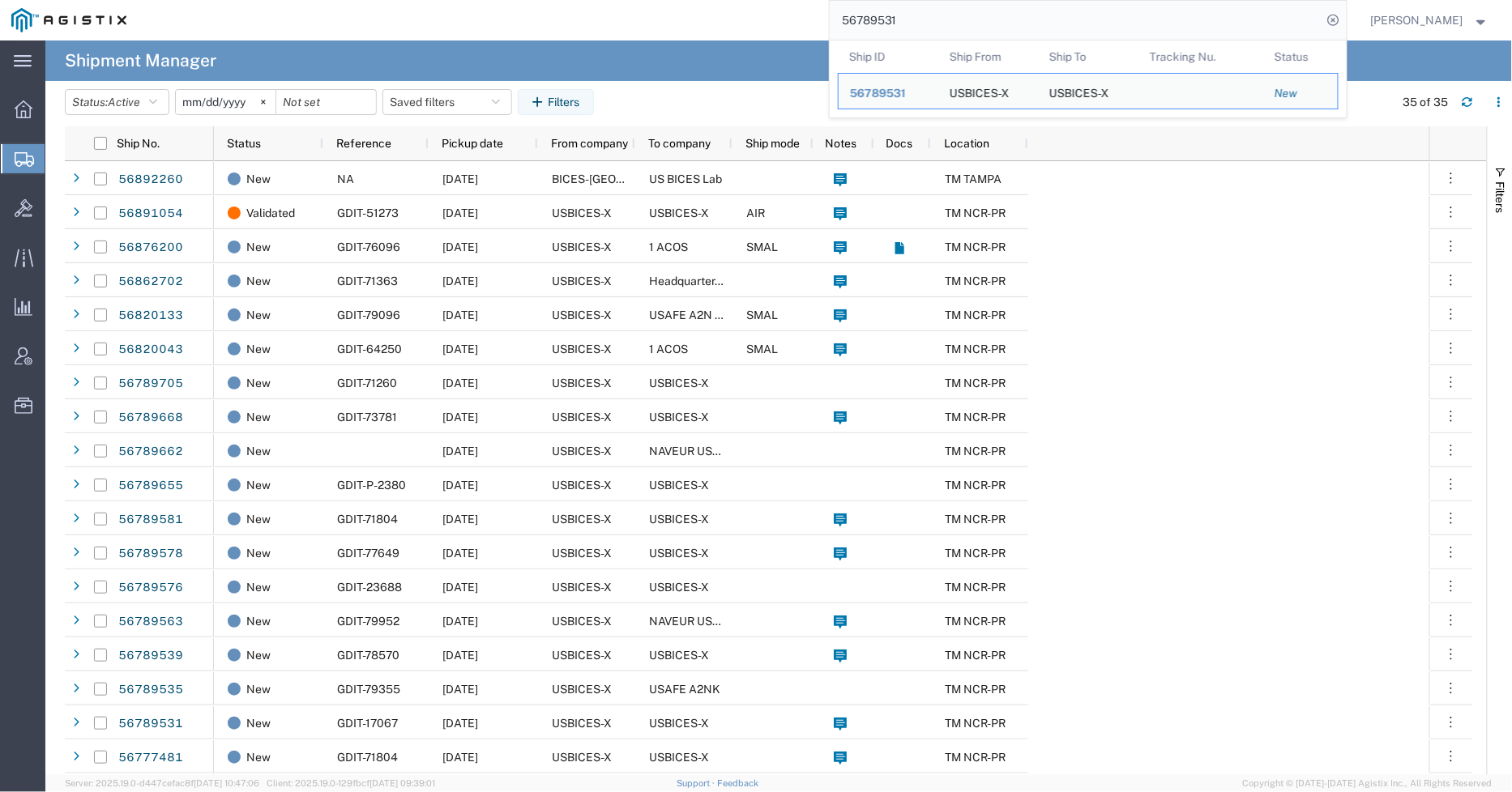
click at [974, 19] on input "56789531" at bounding box center [1076, 20] width 493 height 39
paste input "891054"
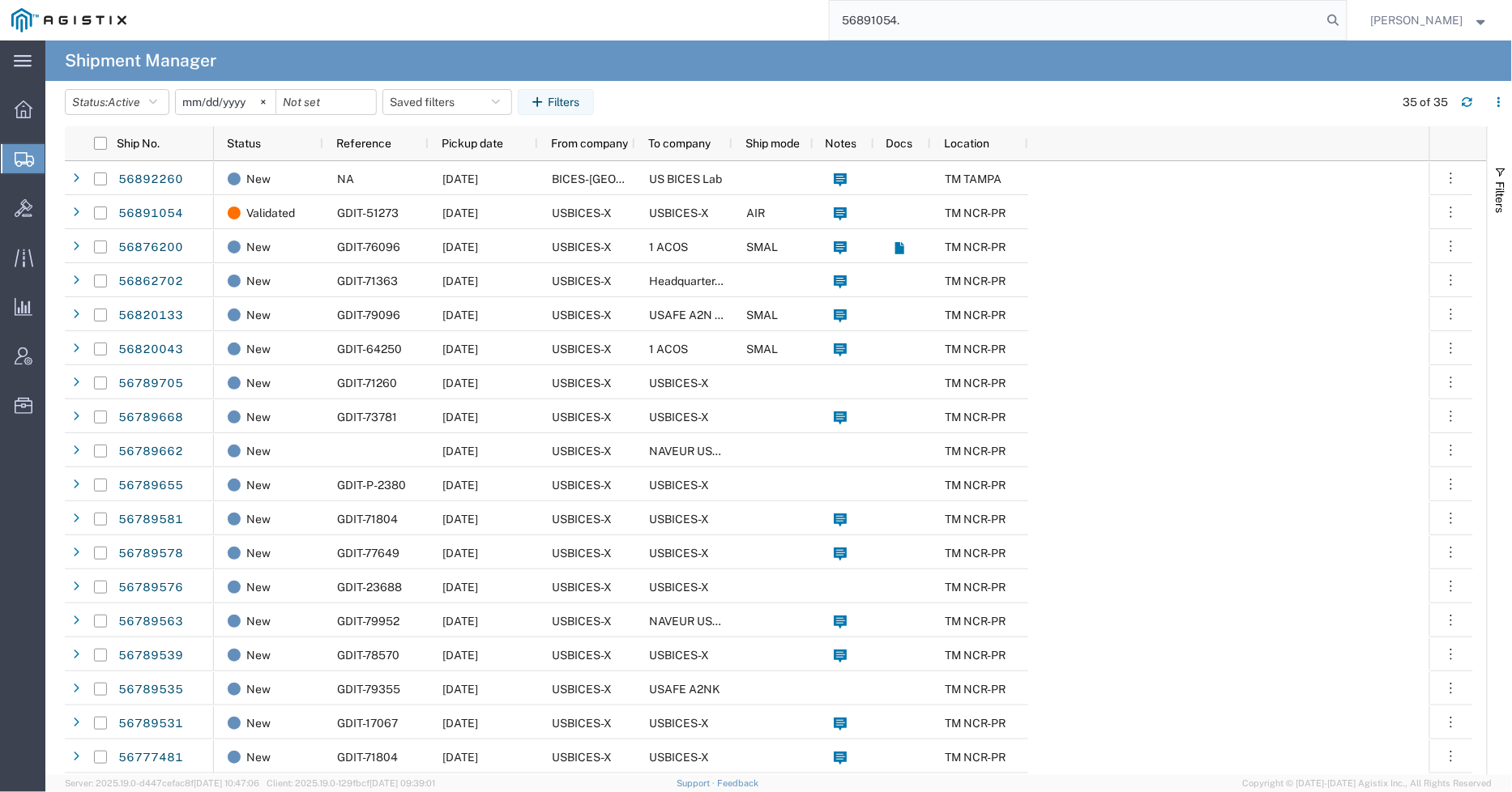
type input "56891054."
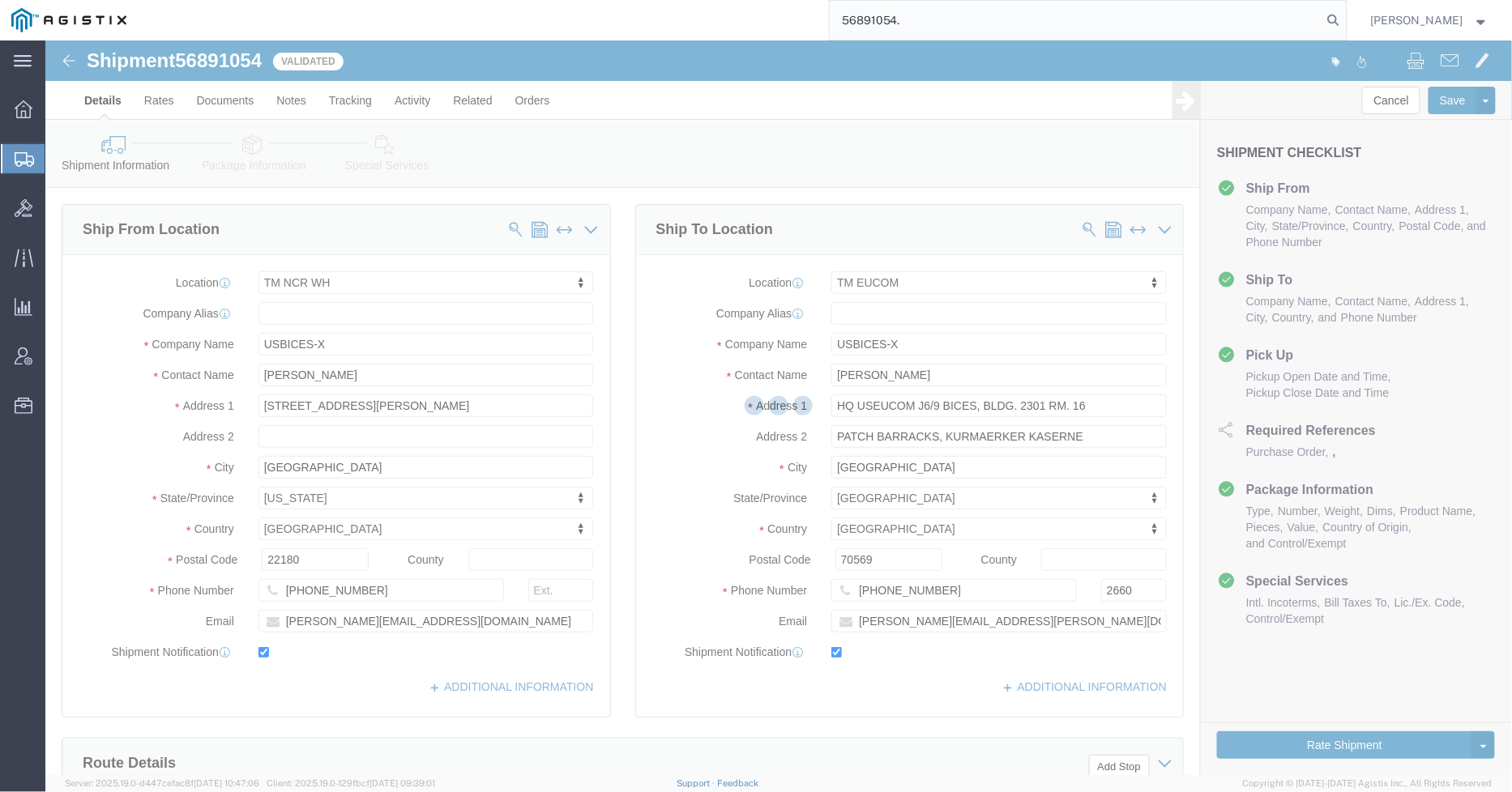
select select "69651"
select select "34238"
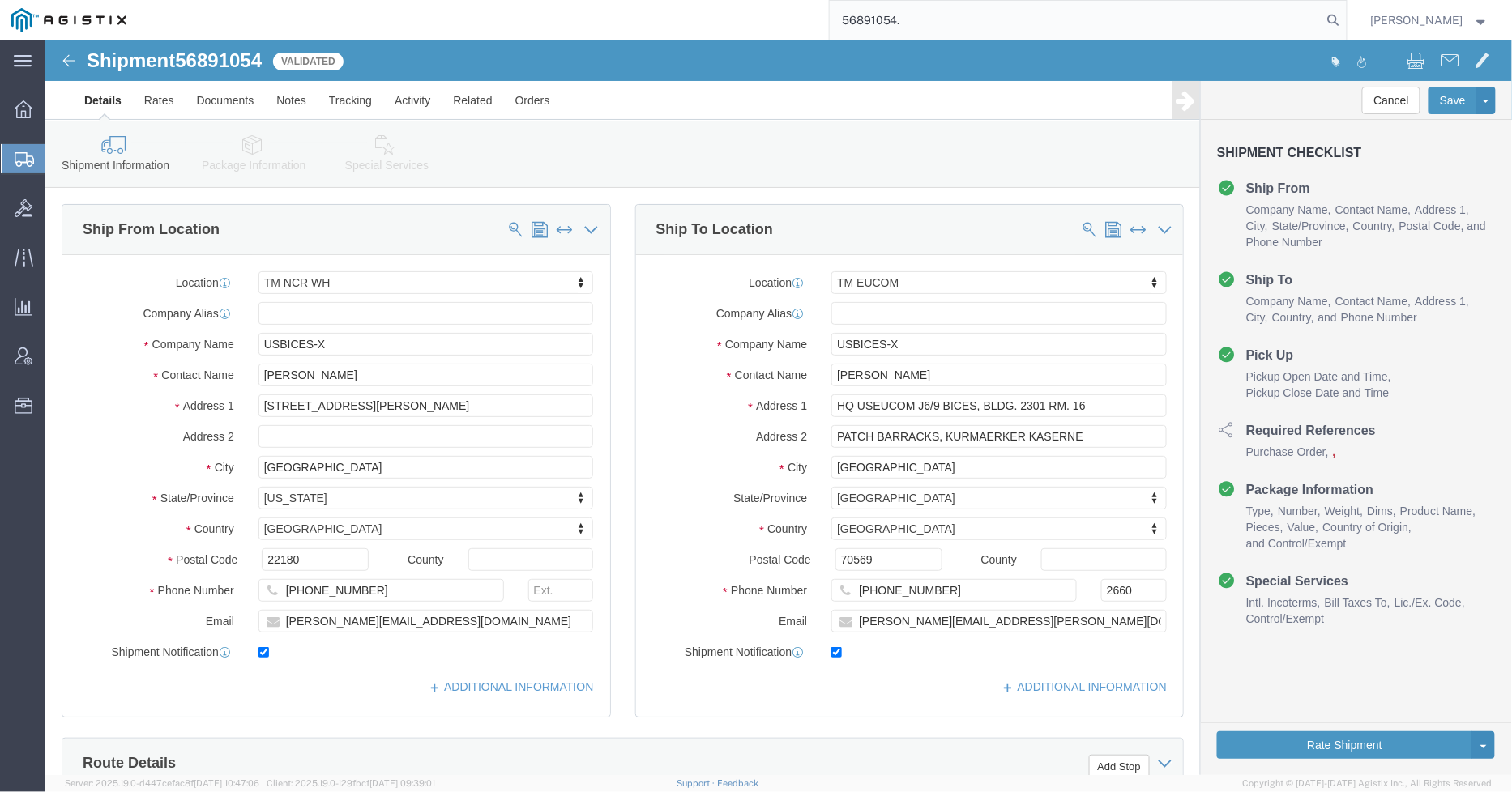
click icon
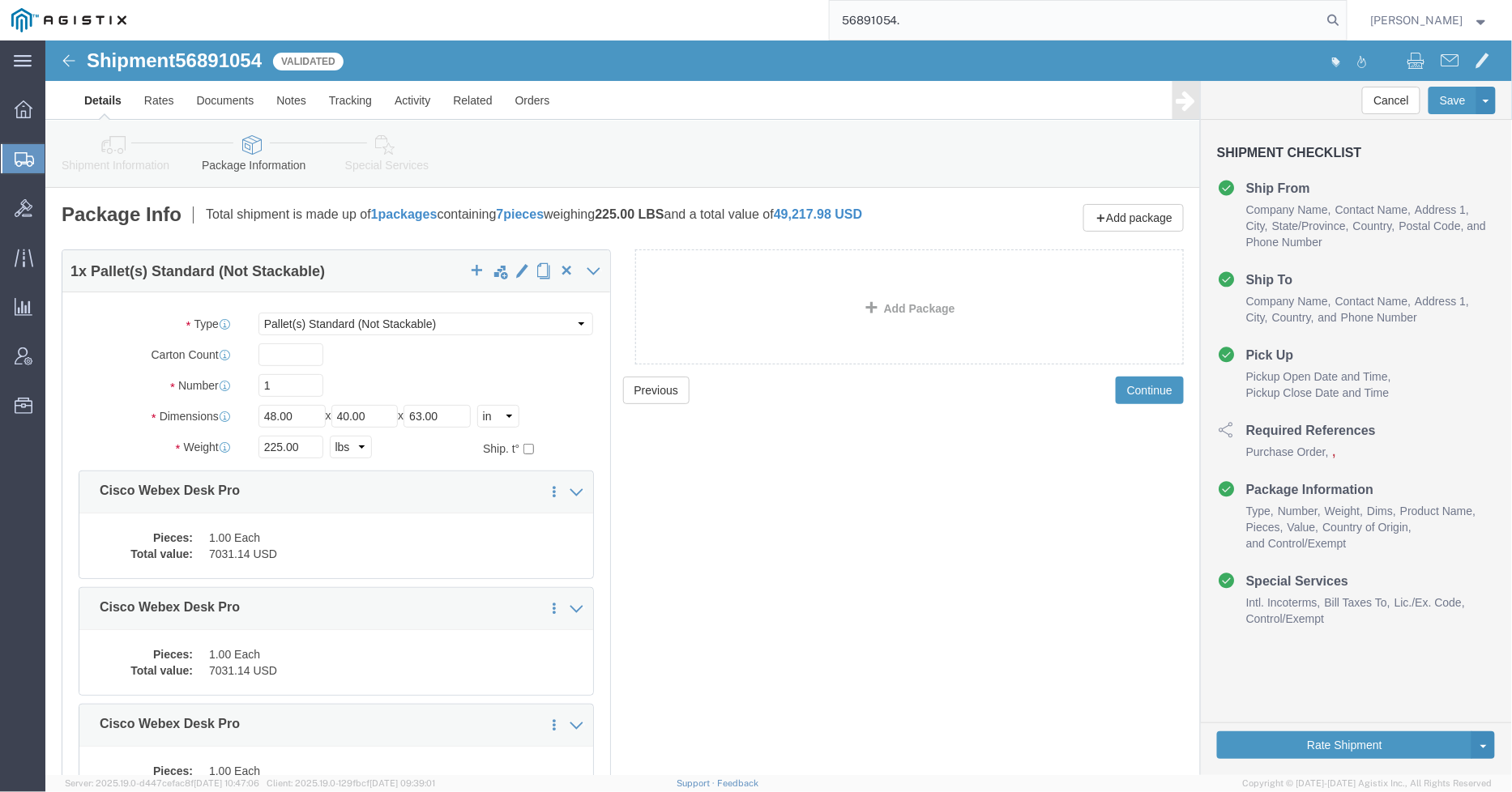
click div "Previous Continue"
click at [15, 161] on icon at bounding box center [24, 160] width 19 height 15
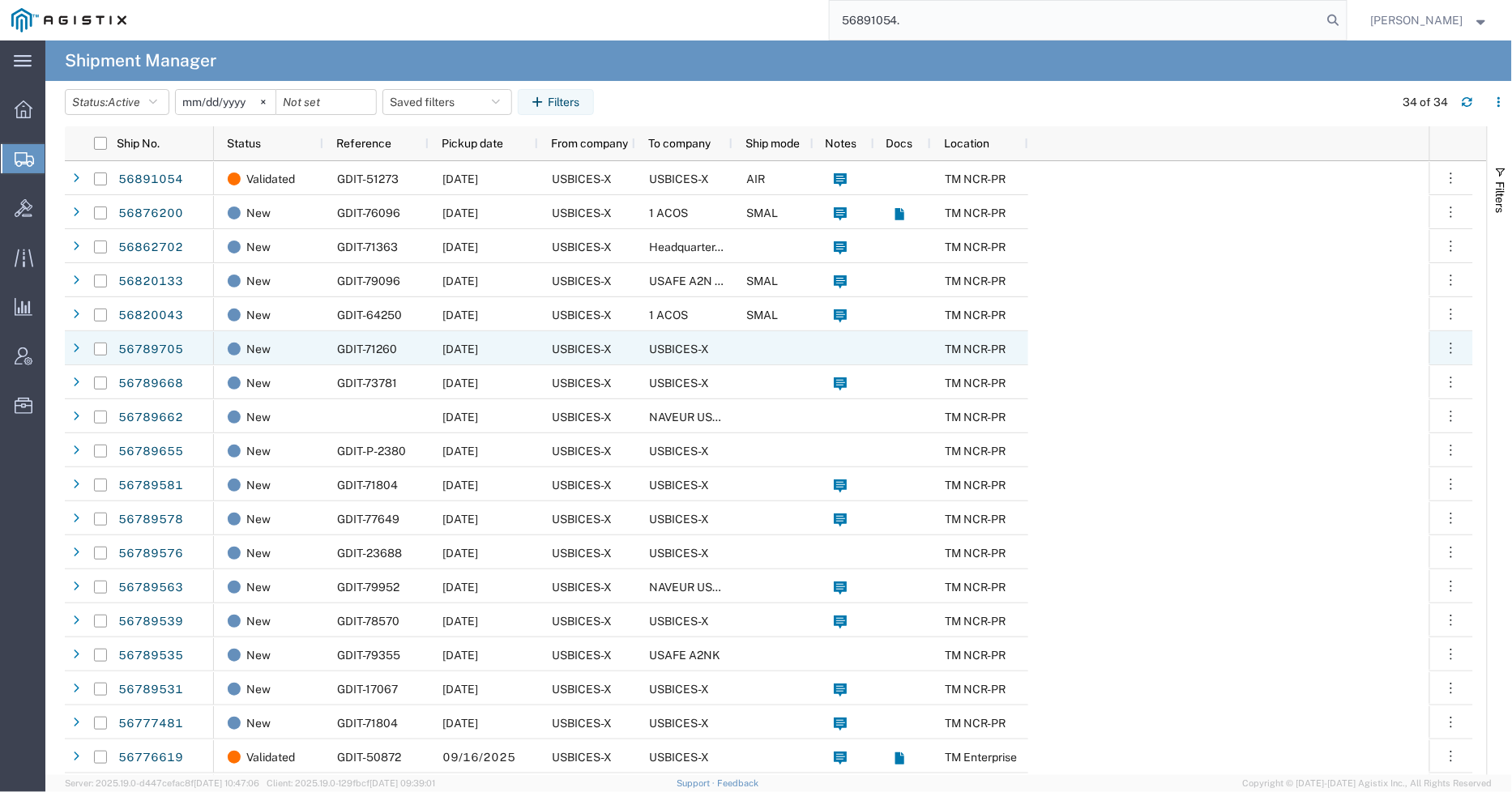
click at [543, 352] on div "USBICES-X" at bounding box center [586, 347] width 97 height 34
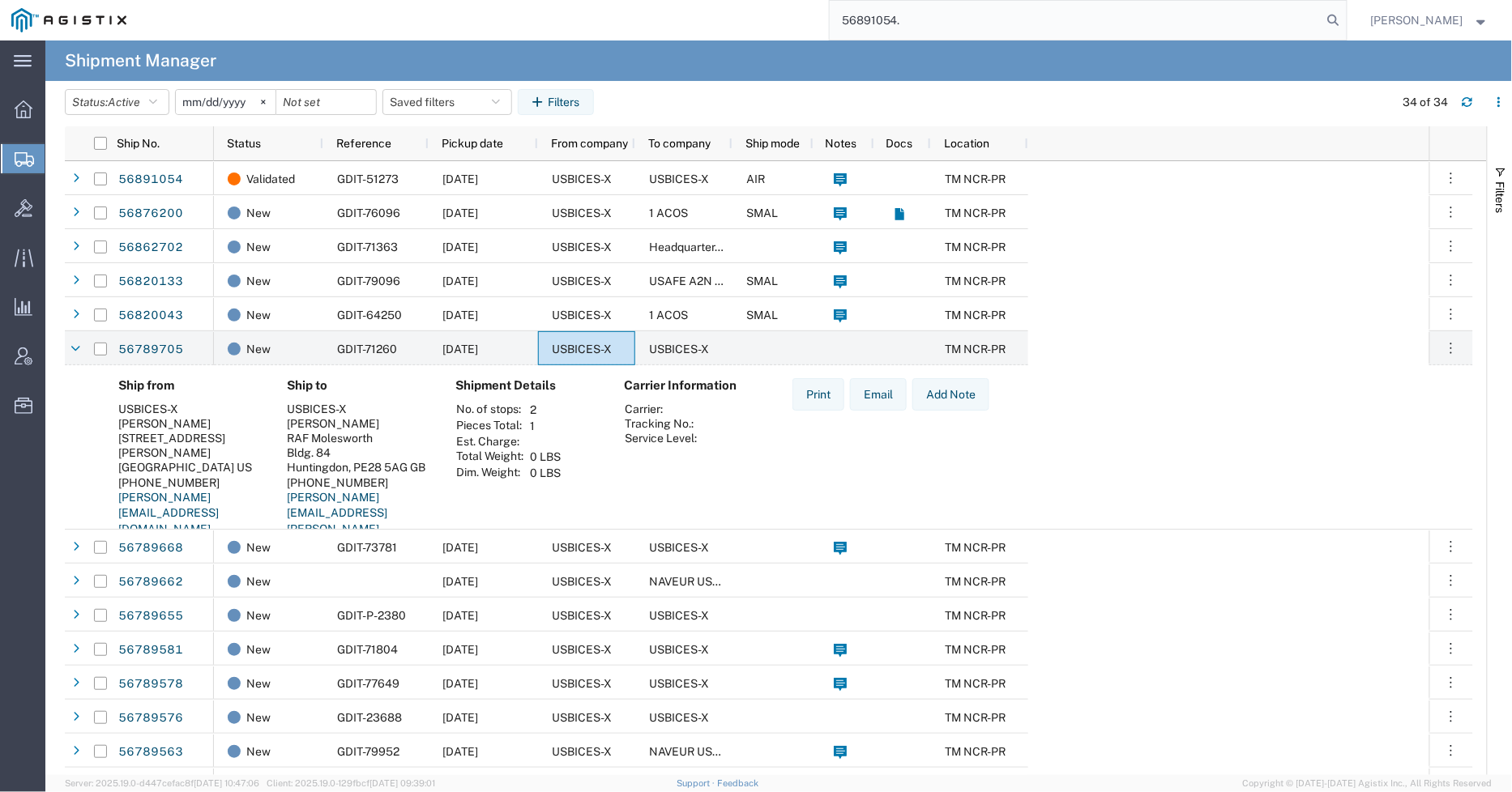
drag, startPoint x: 994, startPoint y: 14, endPoint x: 719, endPoint y: 22, distance: 275.1
click at [719, 23] on div "56891054." at bounding box center [742, 20] width 1209 height 41
type input "GDIT-49931"
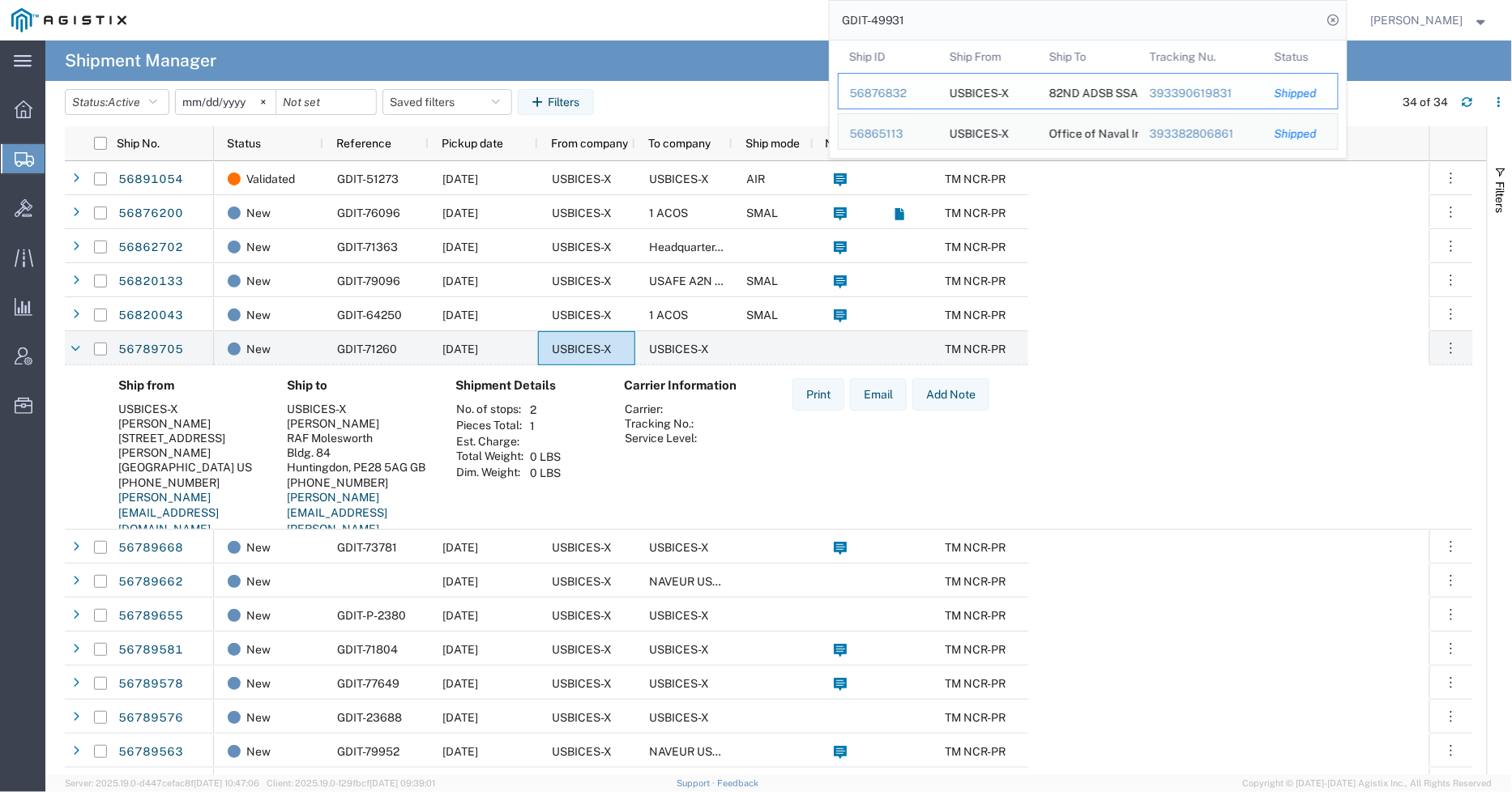
click at [880, 95] on div "56876832" at bounding box center [887, 93] width 77 height 17
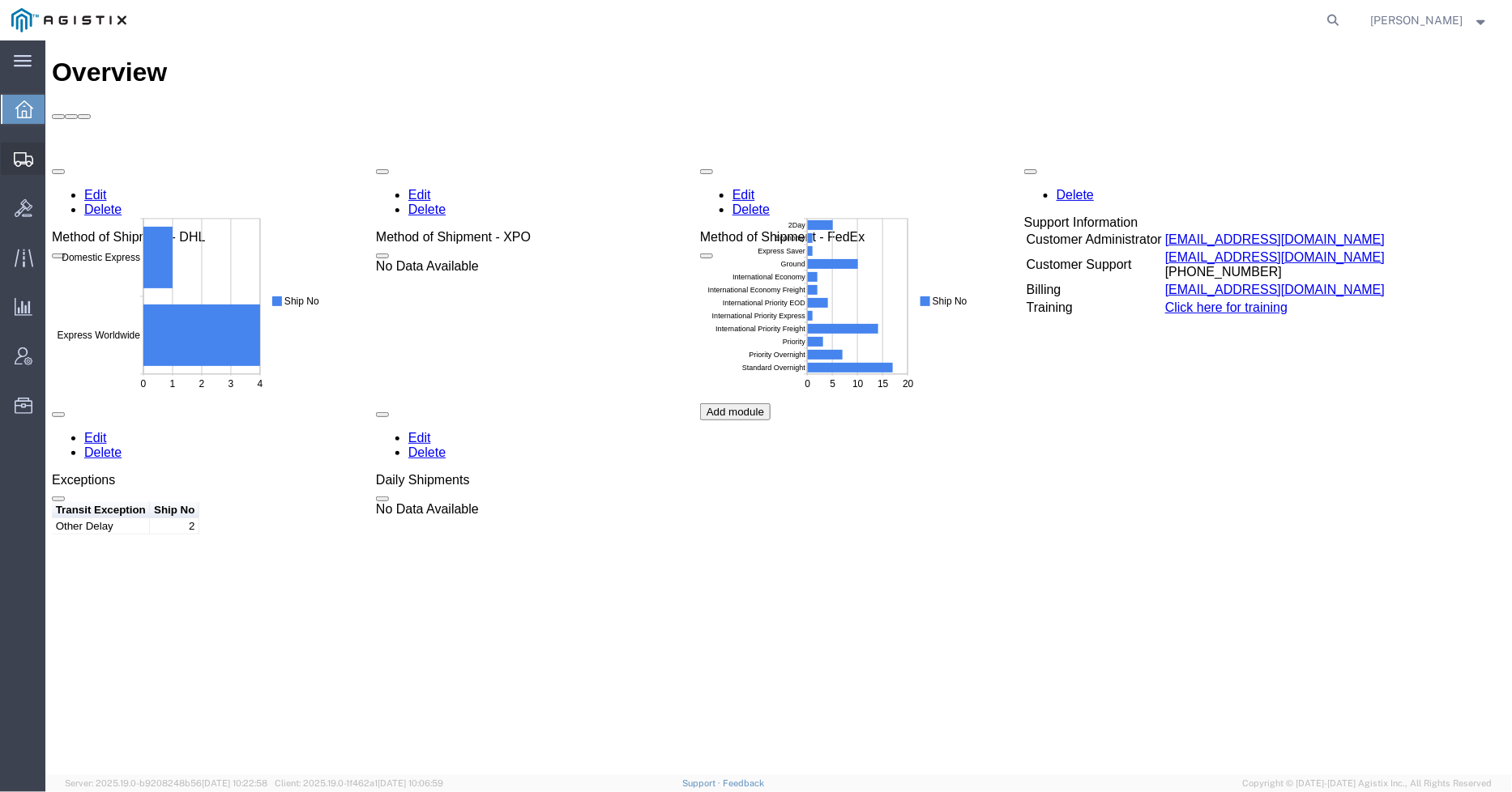
click at [14, 159] on icon at bounding box center [23, 160] width 19 height 15
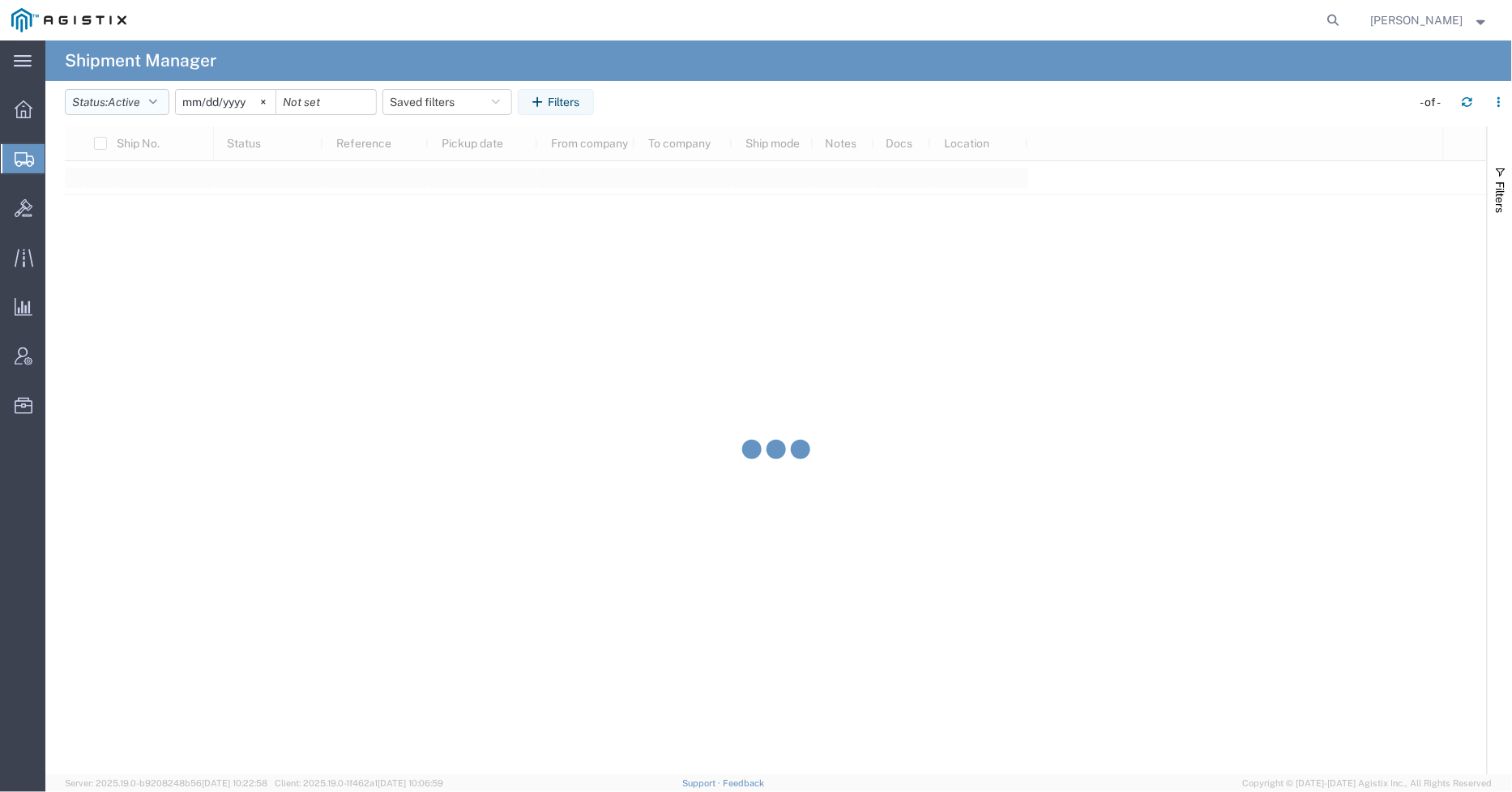
click at [150, 102] on button "Status: Active" at bounding box center [116, 102] width 104 height 26
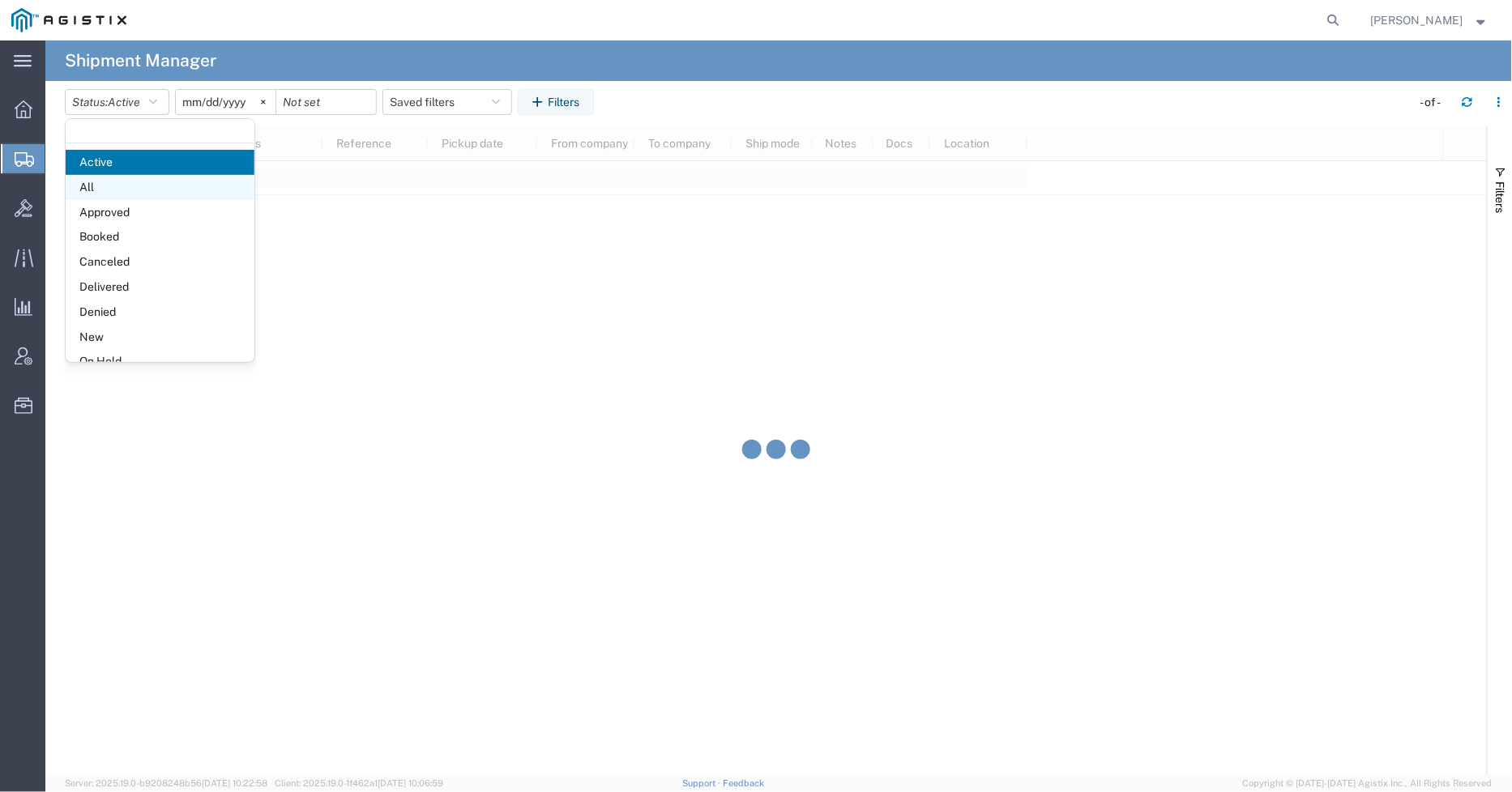
click at [115, 194] on span "All" at bounding box center [160, 187] width 189 height 25
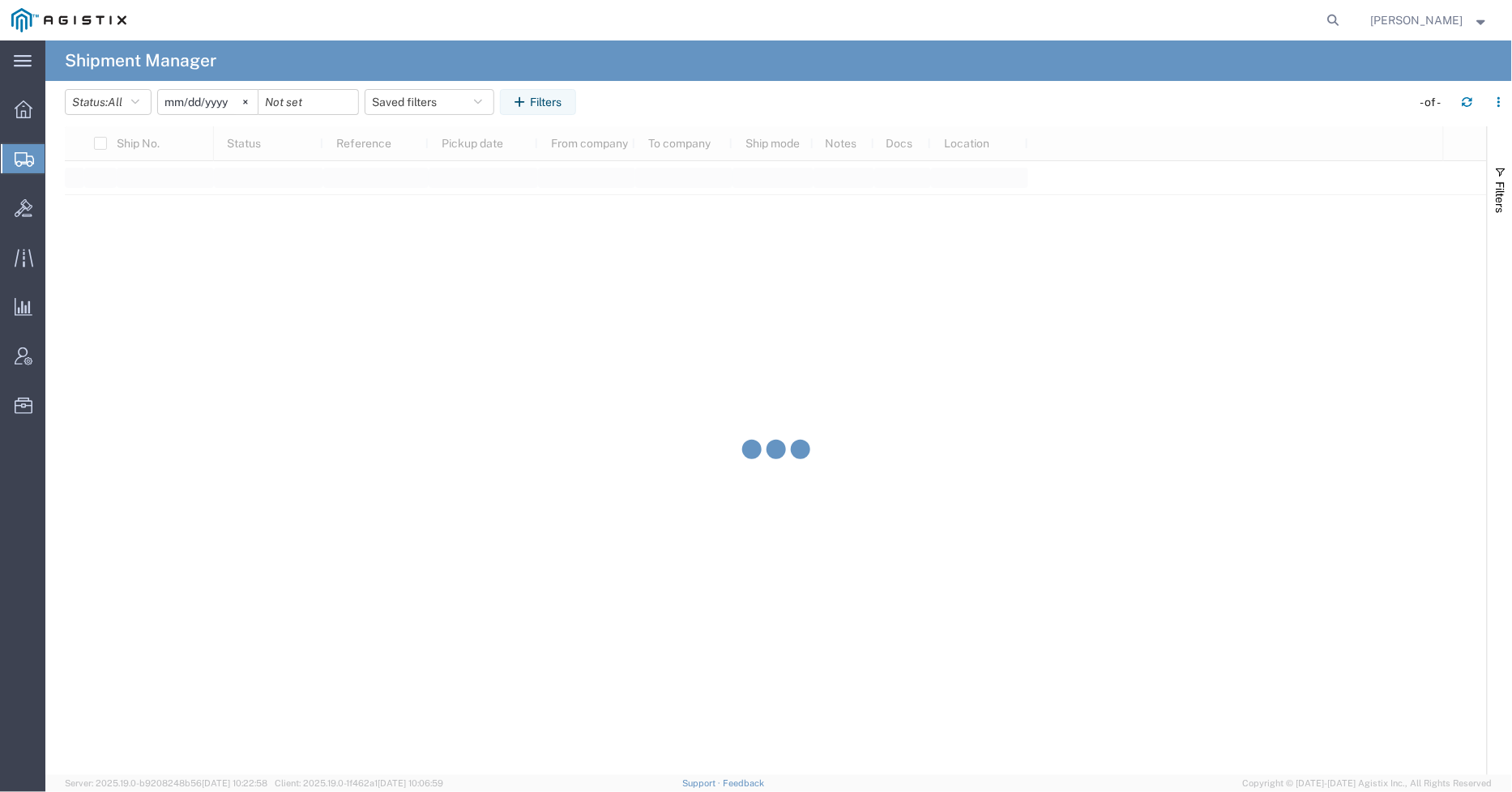
click at [202, 98] on input "[DATE]" at bounding box center [208, 102] width 100 height 24
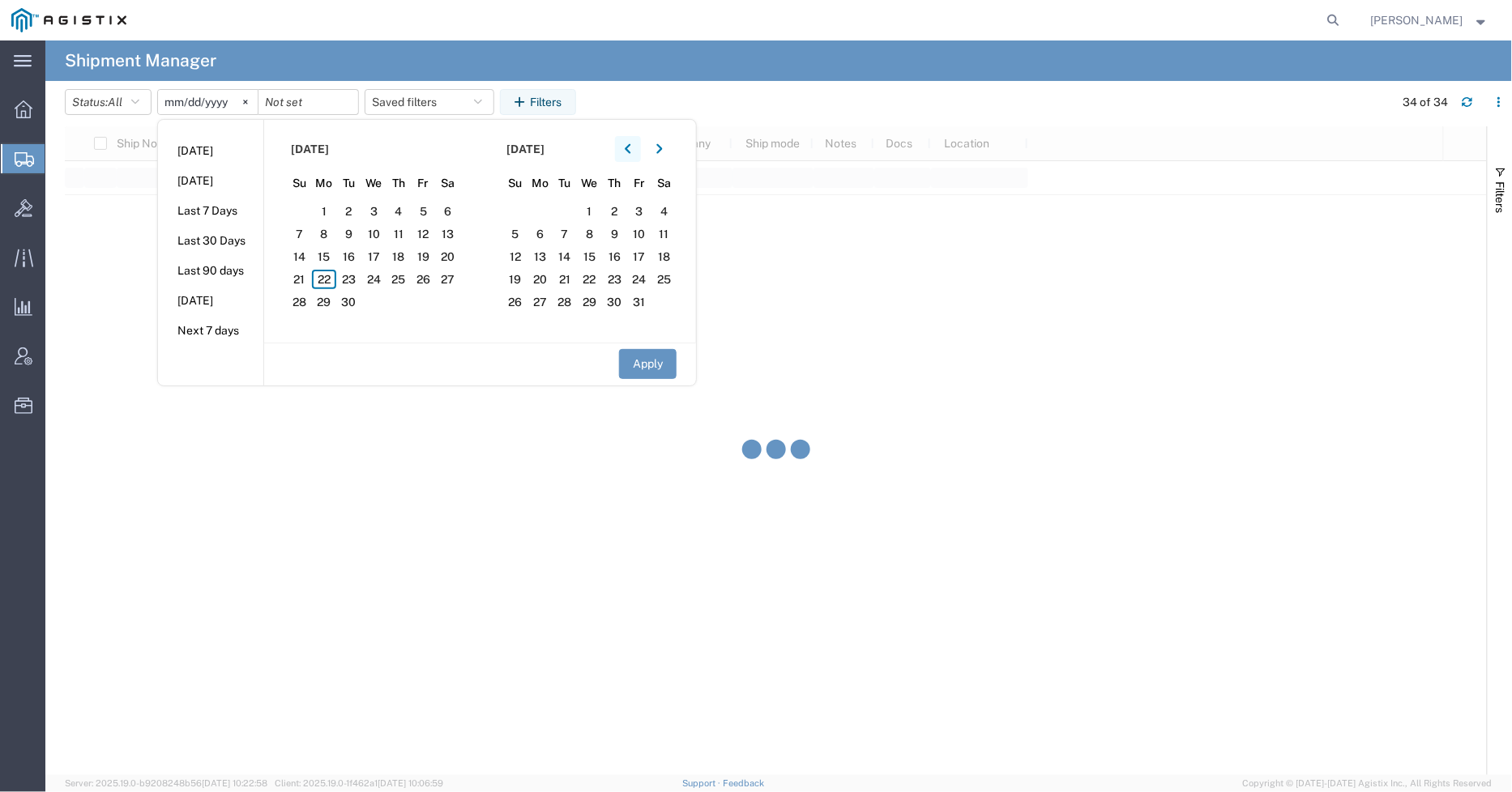
click at [628, 147] on button "button" at bounding box center [628, 149] width 26 height 26
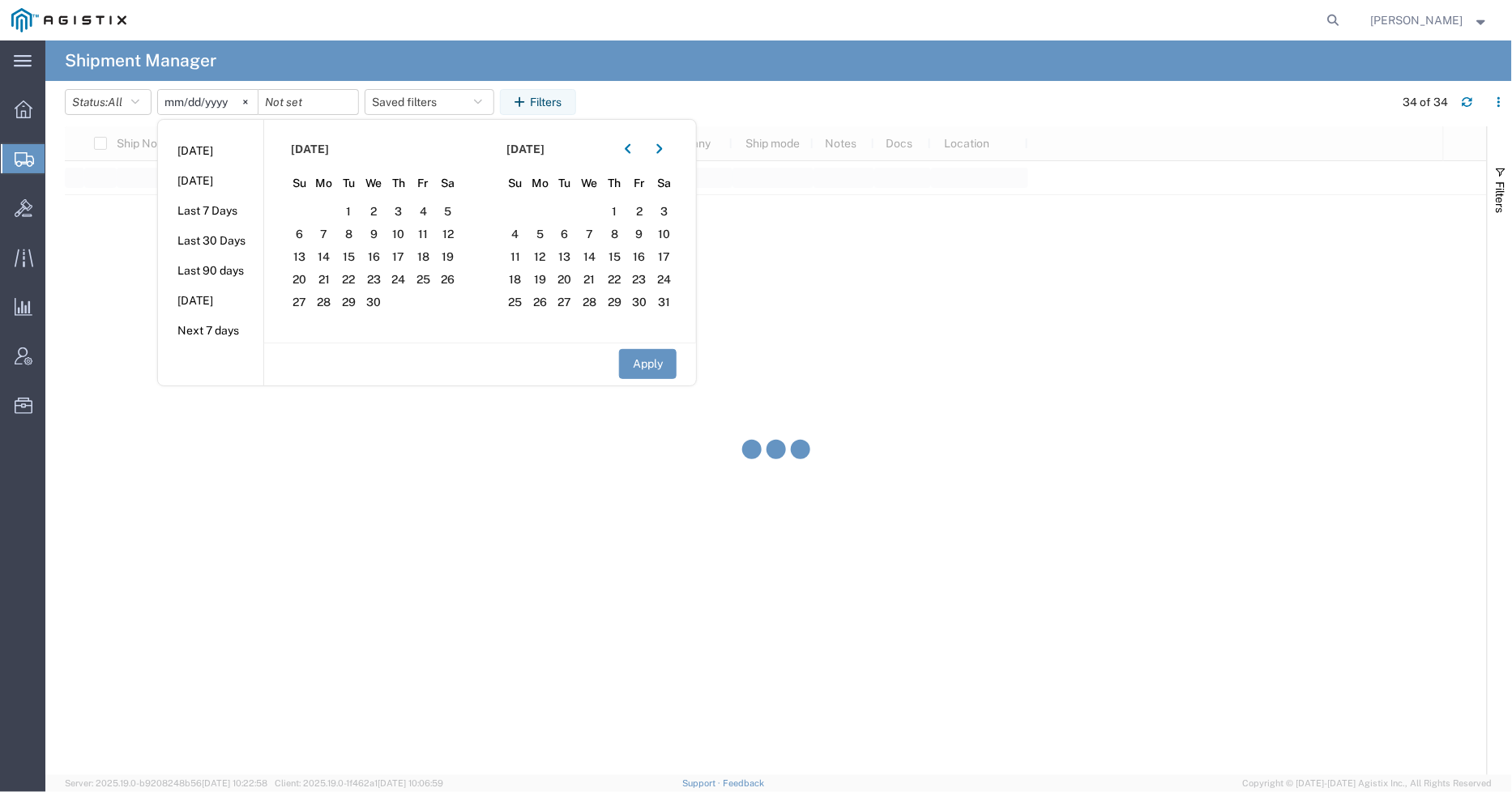
click at [335, 213] on section "[DATE] Su Mo Tu We Th Fr Sa 30 31 1 2 3 4 5 6 7 8 9 10 11 12 13 14 15 16 17 18 …" at bounding box center [372, 231] width 216 height 223
click at [345, 213] on span "1" at bounding box center [348, 211] width 25 height 19
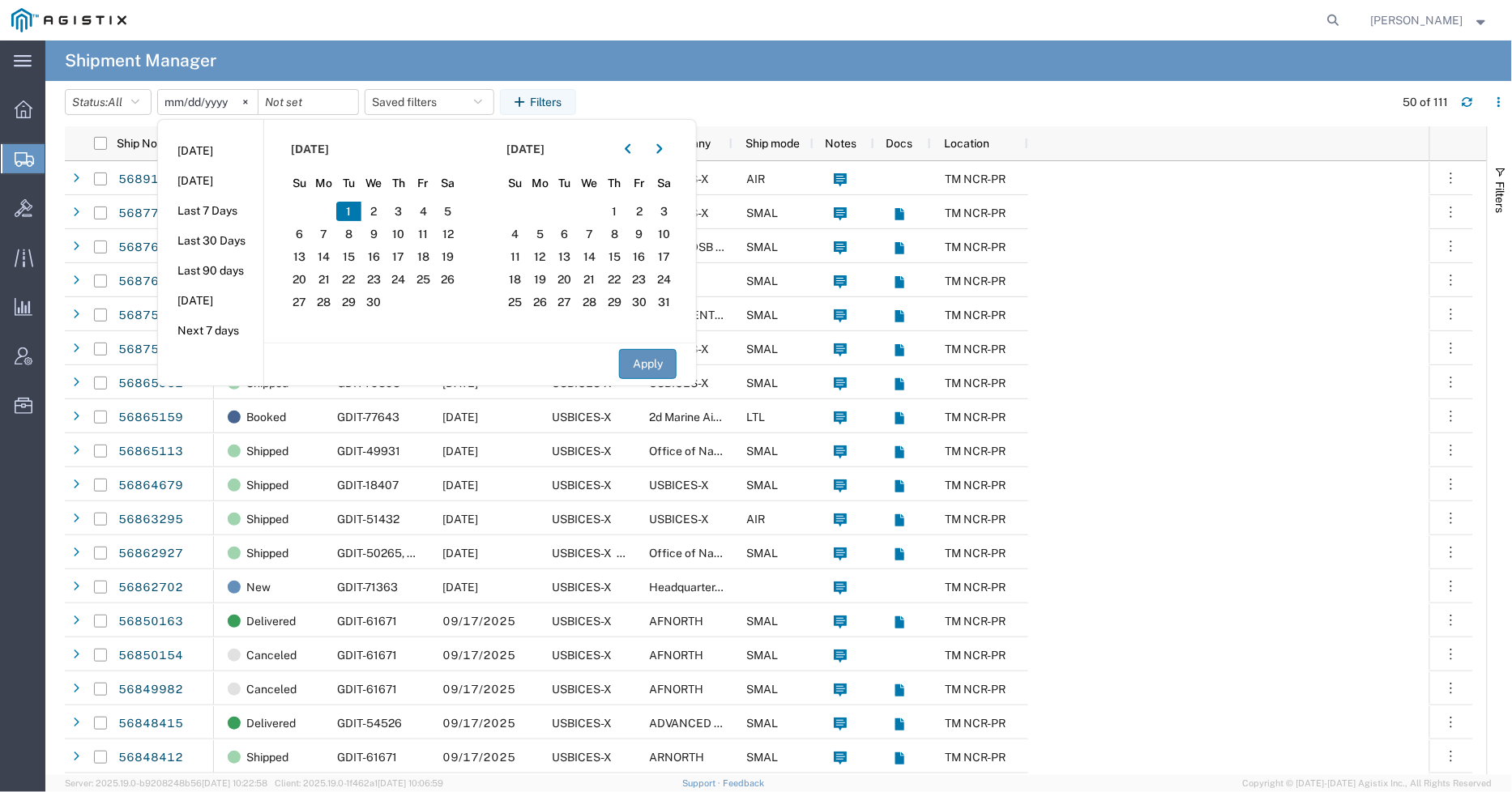
click at [657, 362] on button "Apply" at bounding box center [648, 364] width 57 height 30
type input "[DATE]"
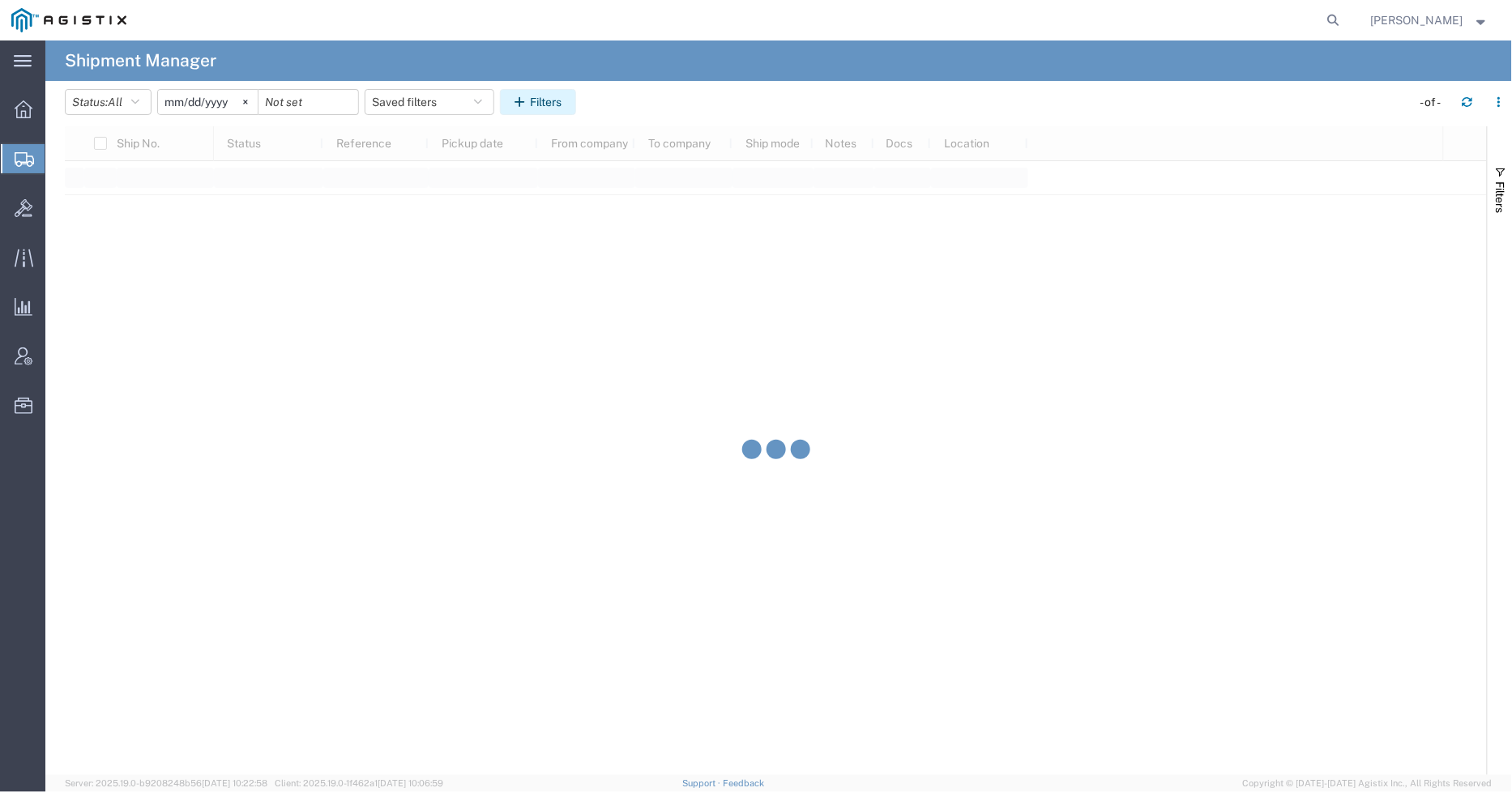
click at [574, 101] on button "Filters" at bounding box center [538, 102] width 76 height 26
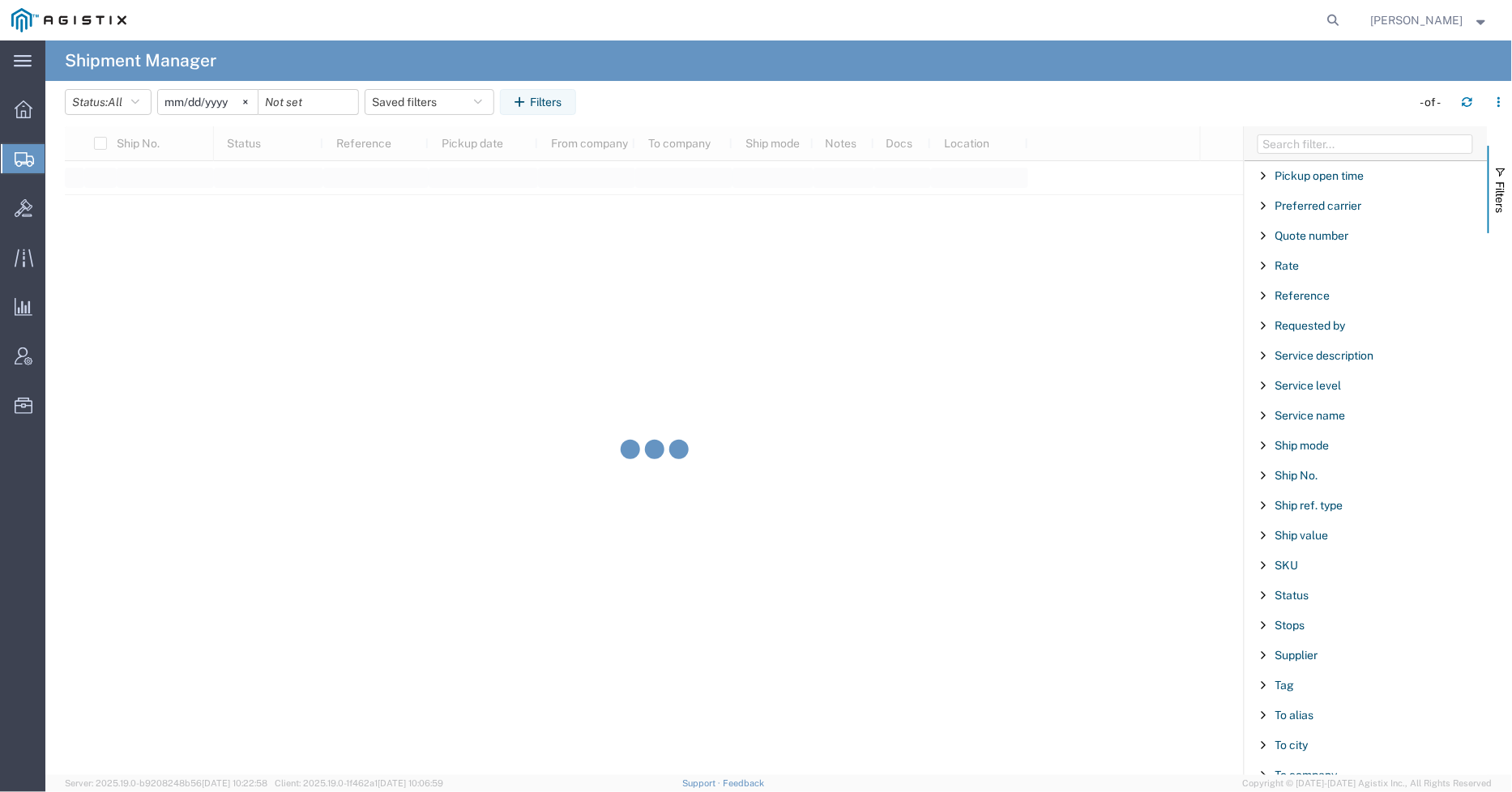
scroll to position [1369, 0]
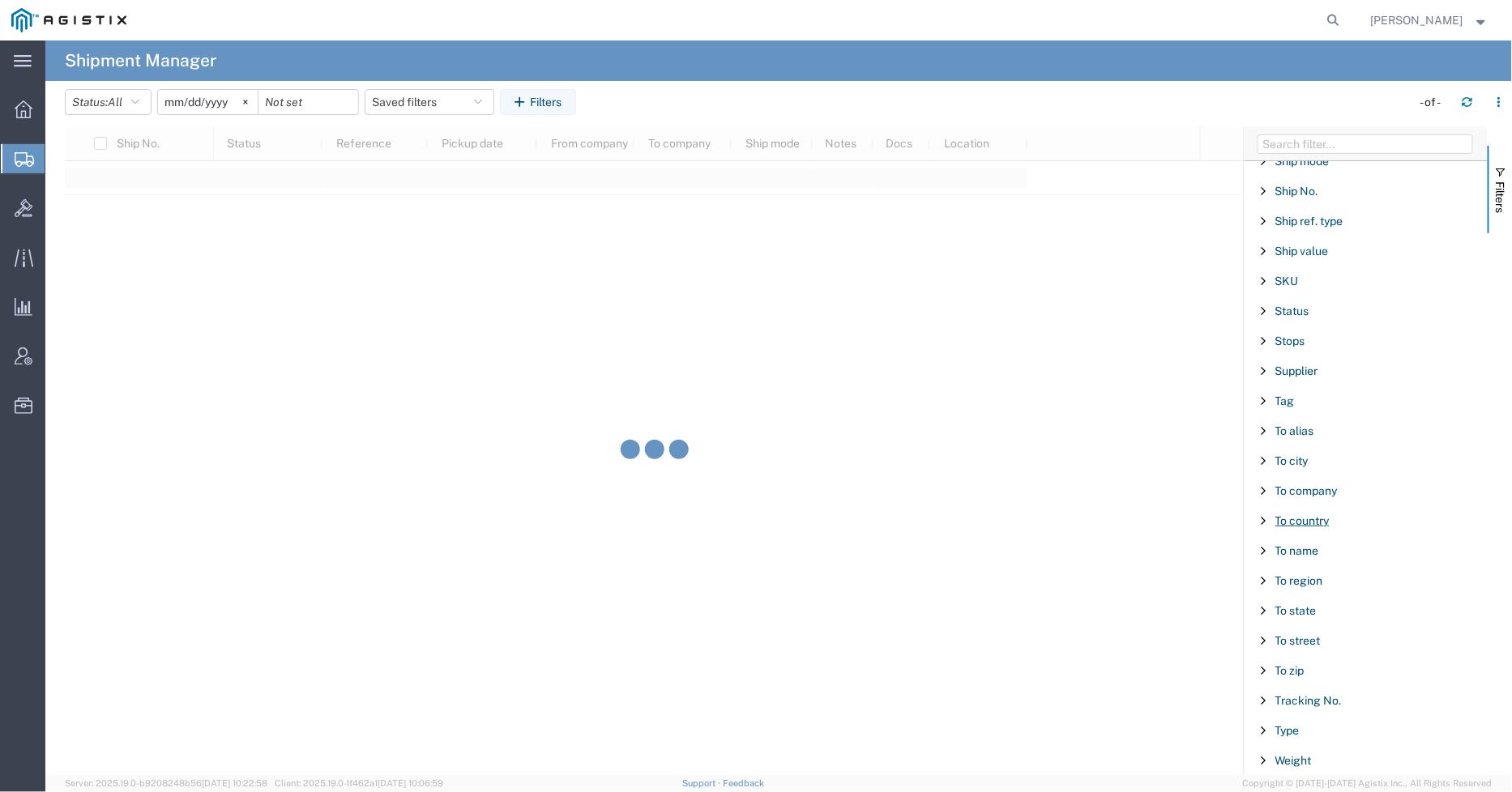
click at [748, 521] on span "To country" at bounding box center [1302, 521] width 55 height 13
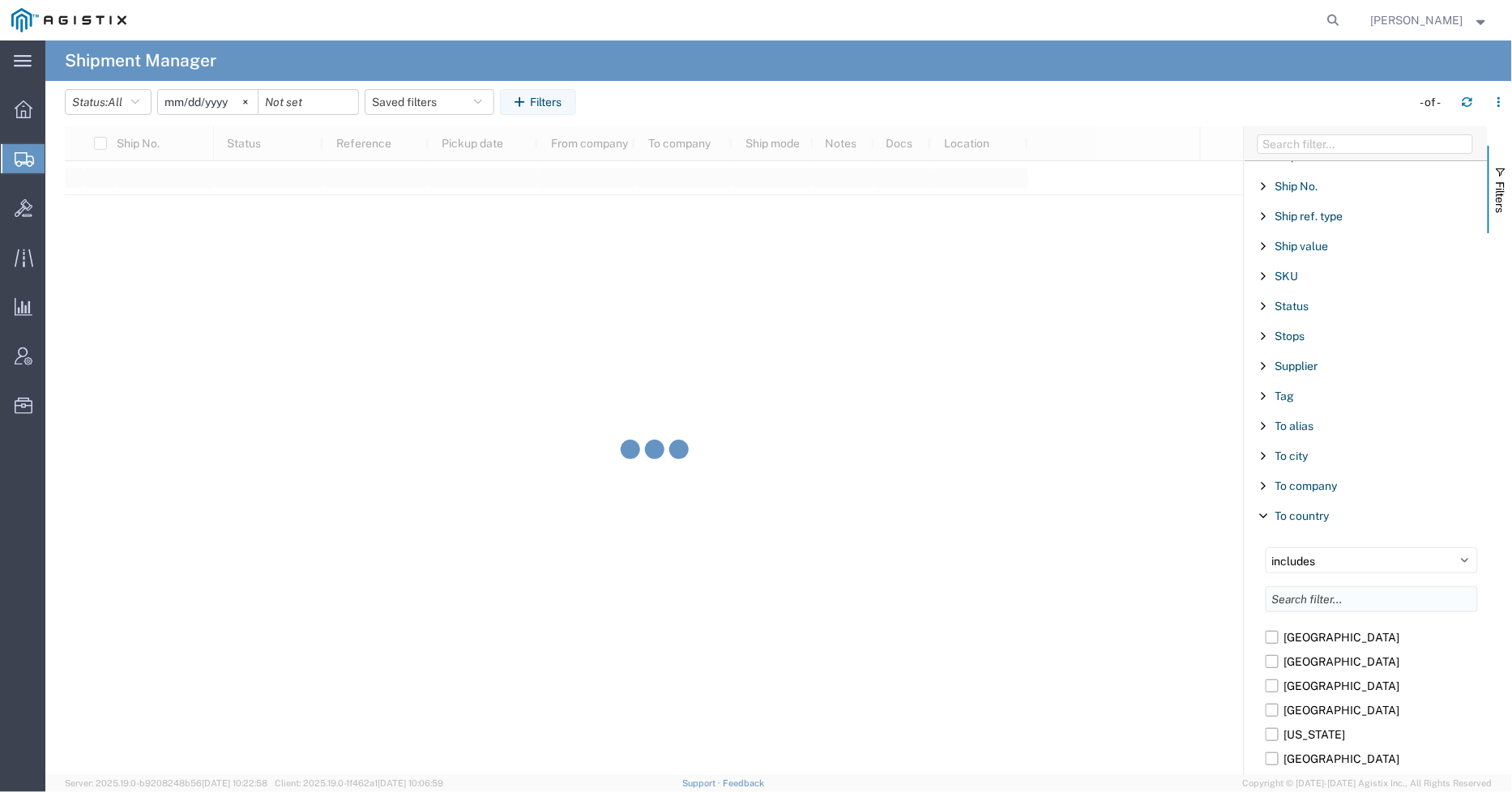
click at [748, 600] on input "Filter List 66 Filters" at bounding box center [1372, 600] width 213 height 26
type input "South"
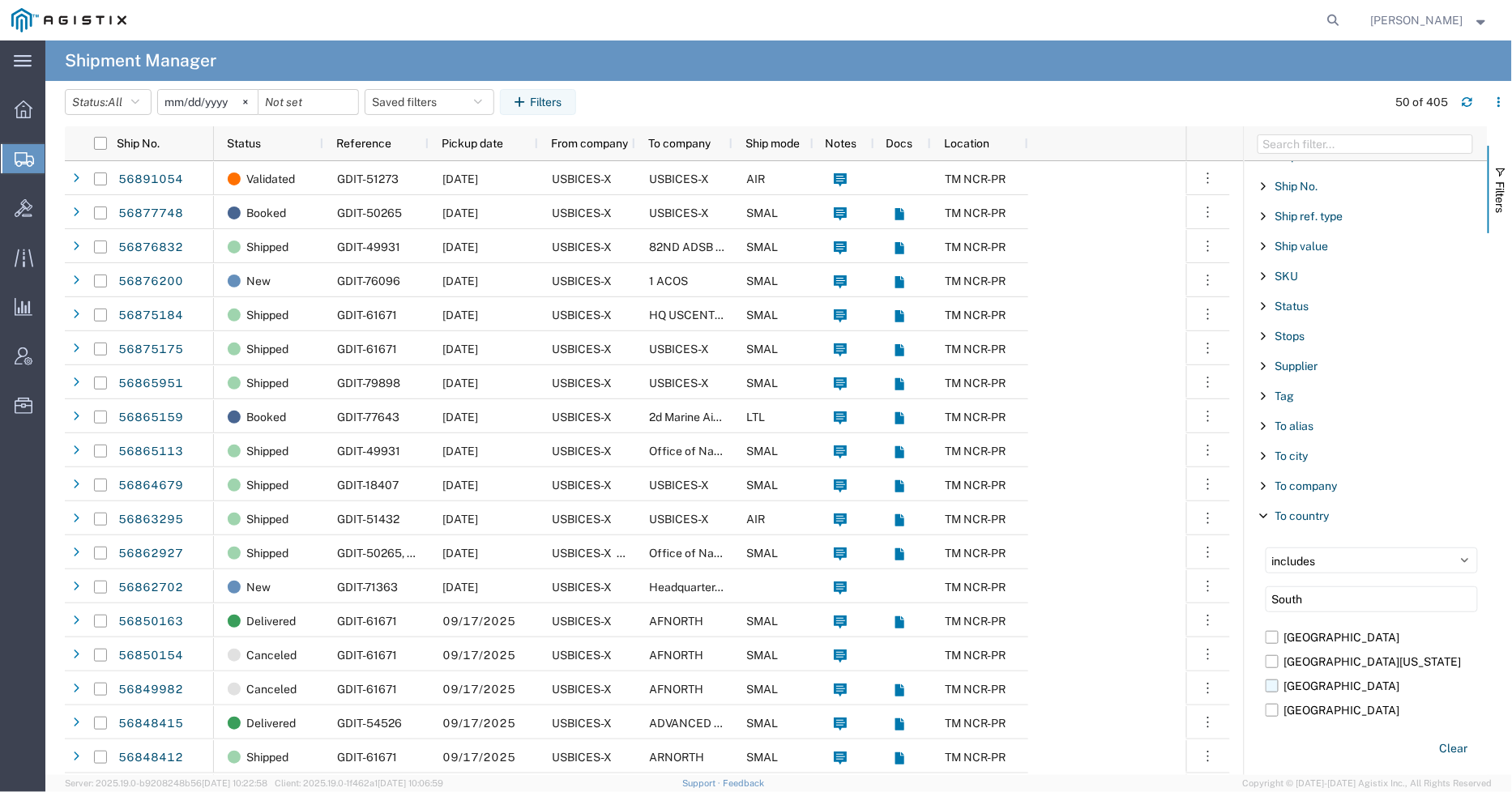
click at [748, 699] on label "[GEOGRAPHIC_DATA]" at bounding box center [1372, 686] width 213 height 24
click at [0, 0] on input "[GEOGRAPHIC_DATA]" at bounding box center [0, 0] width 0 height 0
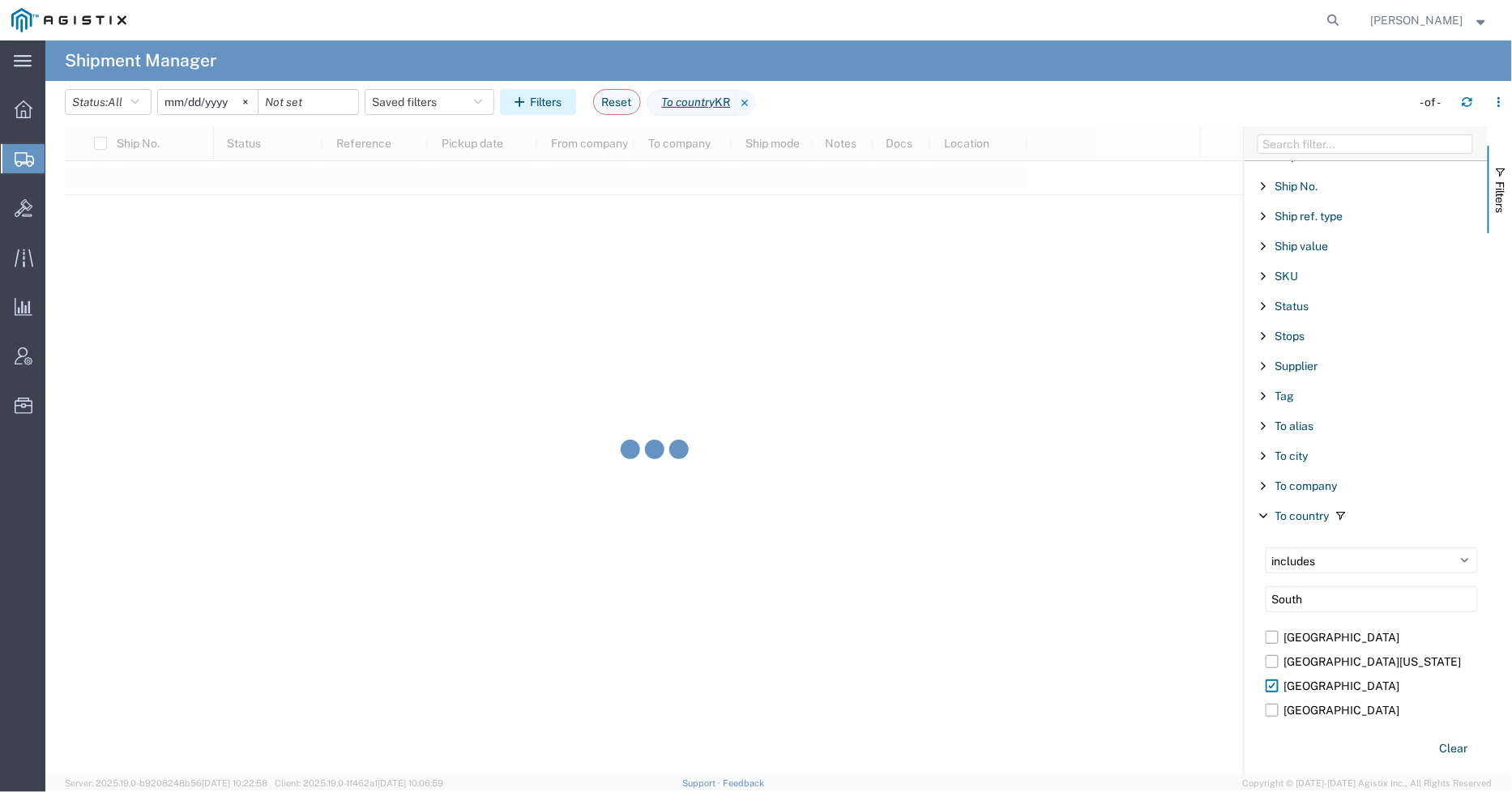
click at [530, 102] on icon "button" at bounding box center [522, 102] width 16 height 11
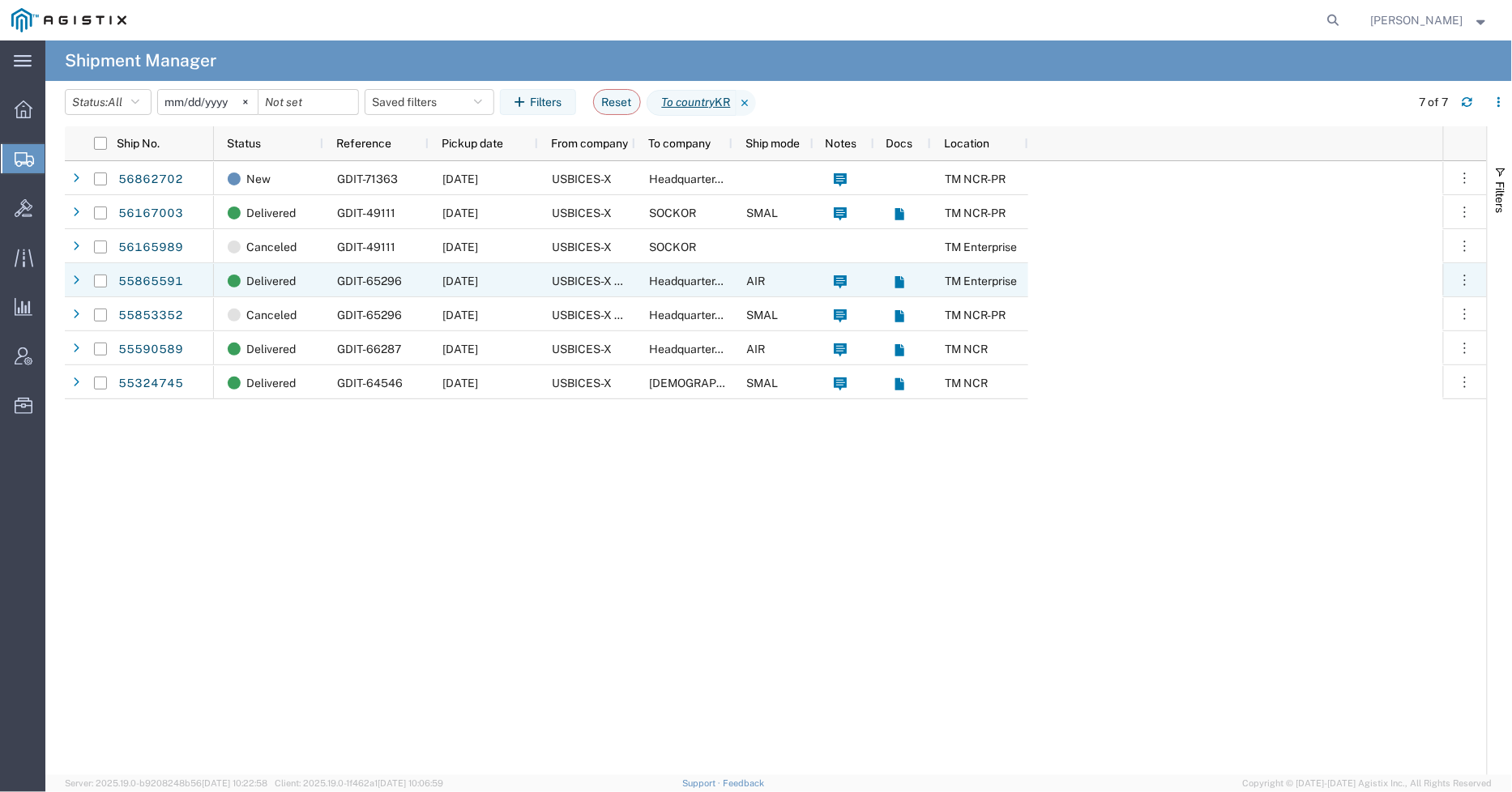
click at [555, 286] on span "USBICES-X Logistics" at bounding box center [606, 281] width 109 height 13
